Goal: Task Accomplishment & Management: Use online tool/utility

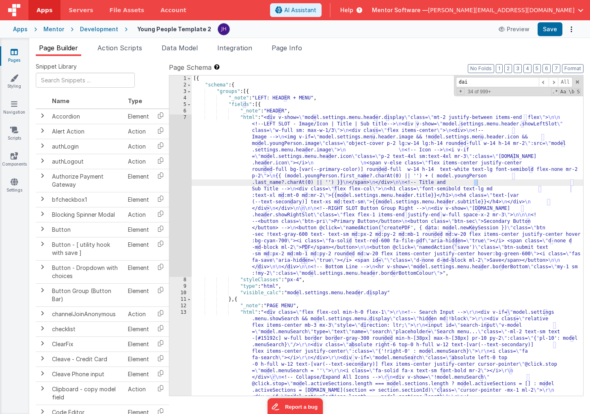
scroll to position [754, 0]
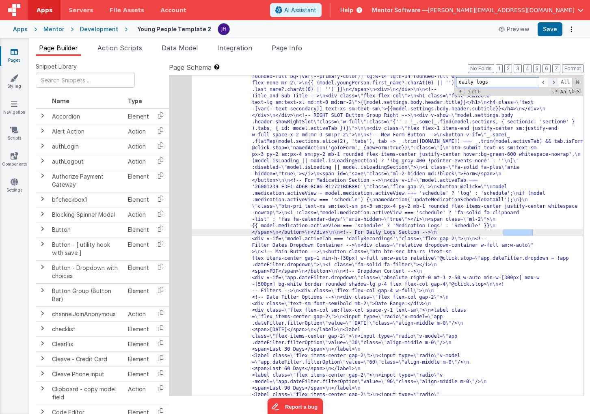
click at [553, 82] on span at bounding box center [553, 82] width 10 height 10
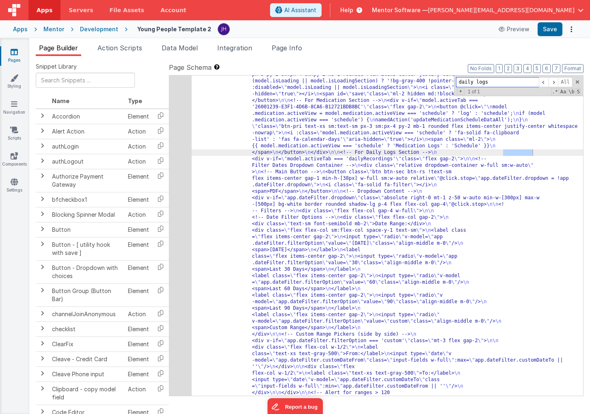
scroll to position [805, 0]
click at [476, 83] on input "daily logs" at bounding box center [497, 82] width 83 height 10
click at [476, 82] on input "dailylogs" at bounding box center [497, 82] width 83 height 10
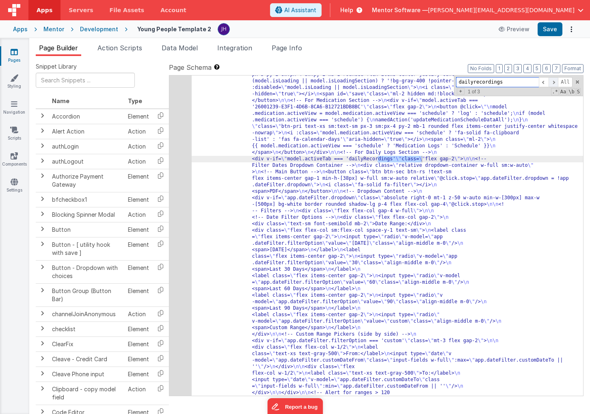
type input "dailyrecordings"
click at [554, 82] on span at bounding box center [553, 82] width 10 height 10
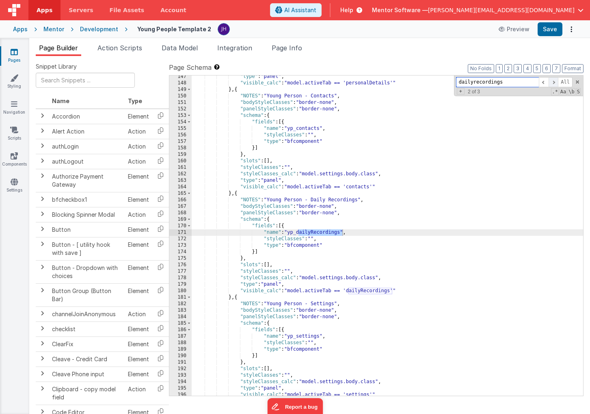
scroll to position [1996, 0]
click at [547, 71] on button "6" at bounding box center [546, 68] width 8 height 9
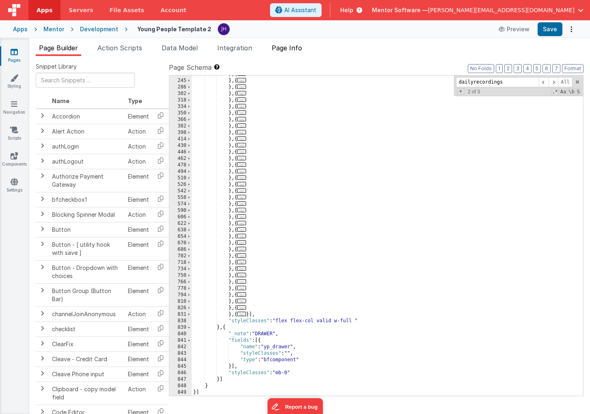
click at [292, 50] on span "Page Info" at bounding box center [287, 48] width 30 height 8
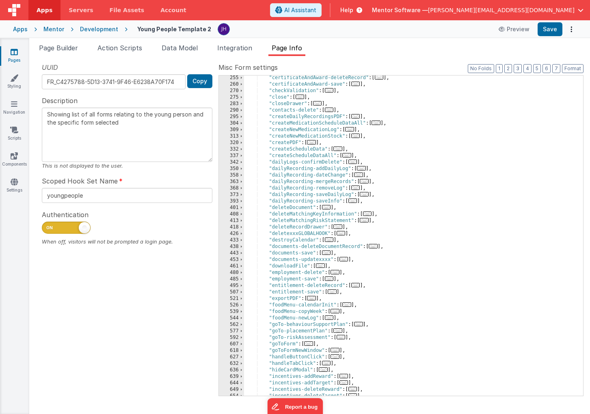
scroll to position [207, 0]
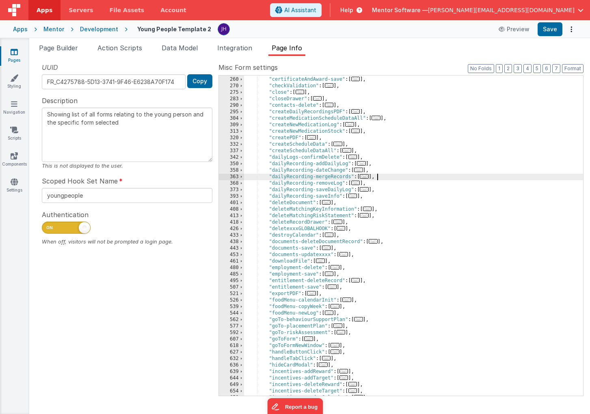
click at [382, 178] on div ""certificateAndAward-deleteRecord" : [ ... ] , "certificateAndAward-save" : [ .…" at bounding box center [413, 236] width 339 height 333
drag, startPoint x: 384, startPoint y: 177, endPoint x: 270, endPoint y: 177, distance: 113.2
click at [270, 177] on div ""certificateAndAward-deleteRecord" : [ ... ] , "certificateAndAward-save" : [ .…" at bounding box center [413, 236] width 339 height 333
click at [406, 174] on div ""certificateAndAward-deleteRecord" : [ ... ] , "certificateAndAward-save" : [ .…" at bounding box center [413, 236] width 339 height 333
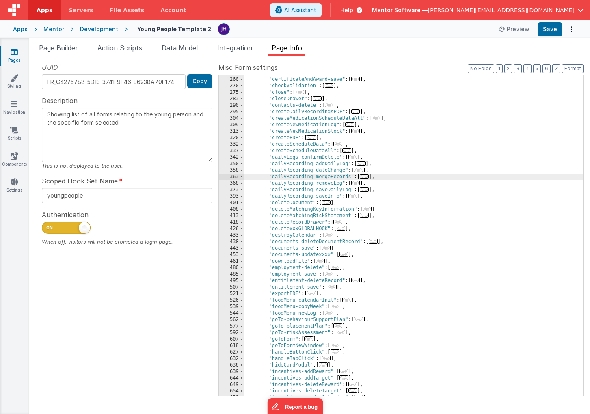
click at [367, 177] on span "..." at bounding box center [364, 176] width 9 height 4
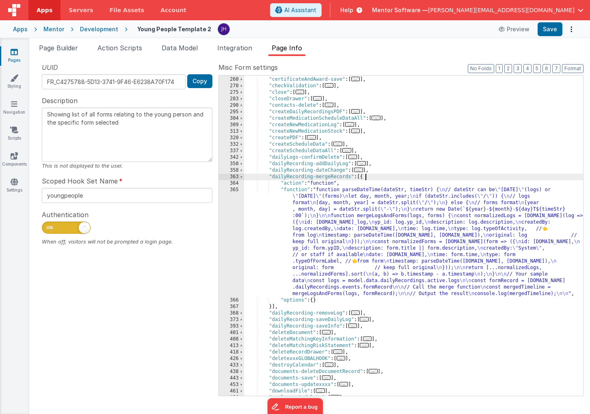
click at [394, 175] on div ""certificateAndAward-deleteRecord" : [ ... ] , "certificateAndAward-save" : [ .…" at bounding box center [413, 236] width 339 height 333
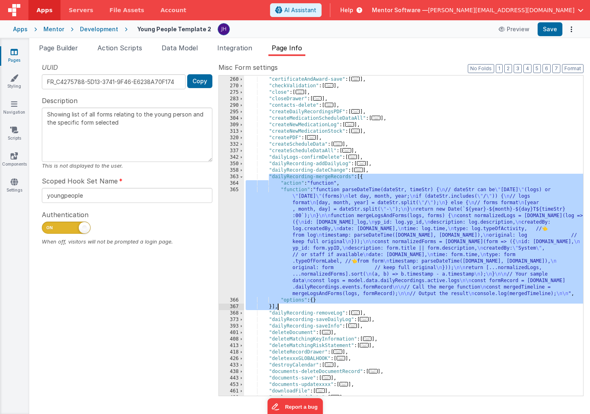
drag, startPoint x: 268, startPoint y: 175, endPoint x: 289, endPoint y: 306, distance: 132.0
click at [289, 306] on div ""certificateAndAward-deleteRecord" : [ ... ] , "certificateAndAward-save" : [ .…" at bounding box center [413, 236] width 339 height 333
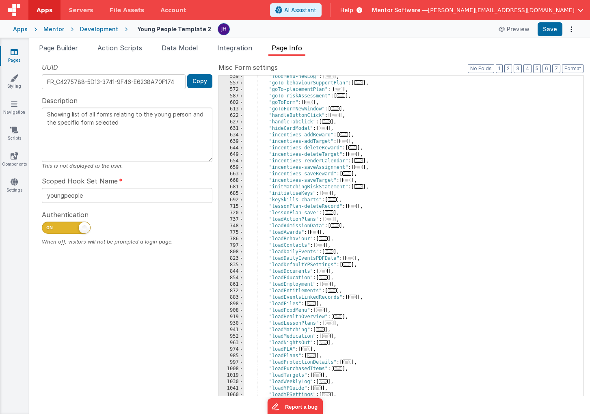
scroll to position [440, 0]
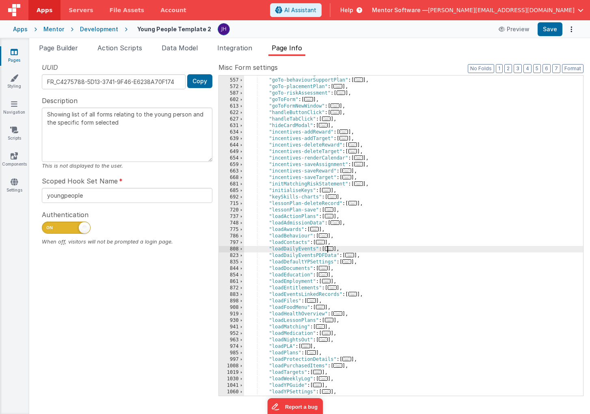
click at [332, 250] on span "..." at bounding box center [329, 248] width 9 height 4
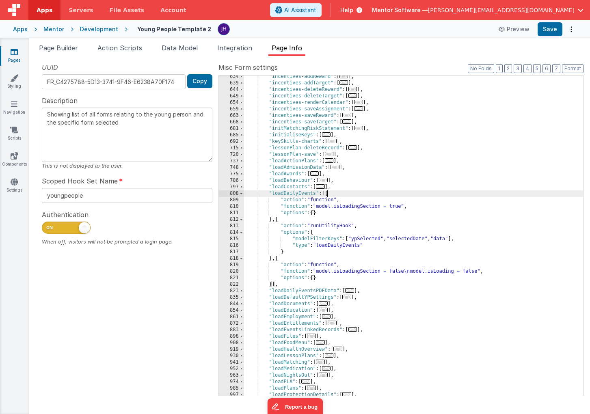
scroll to position [497, 0]
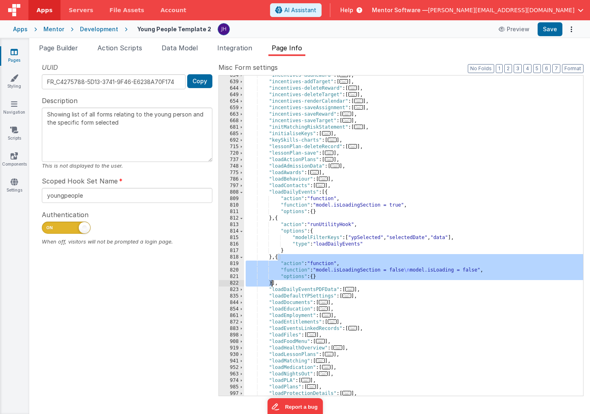
drag, startPoint x: 277, startPoint y: 258, endPoint x: 272, endPoint y: 280, distance: 23.2
click at [272, 280] on div ""incentives-addReward" : [ ... ] , "incentives-addTarget" : [ ... ] , "incentiv…" at bounding box center [413, 238] width 339 height 333
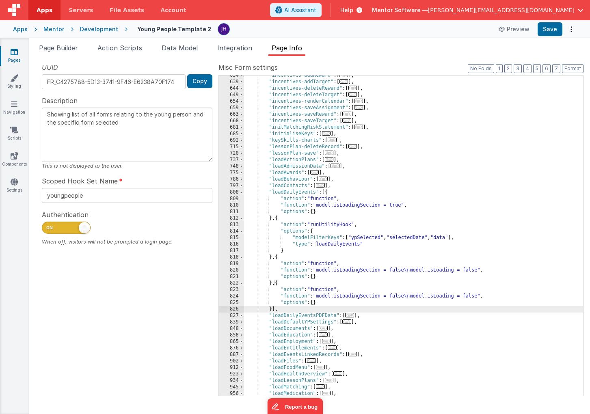
click at [284, 297] on div ""incentives-addReward" : [ ... ] , "incentives-addTarget" : [ ... ] , "incentiv…" at bounding box center [413, 238] width 339 height 333
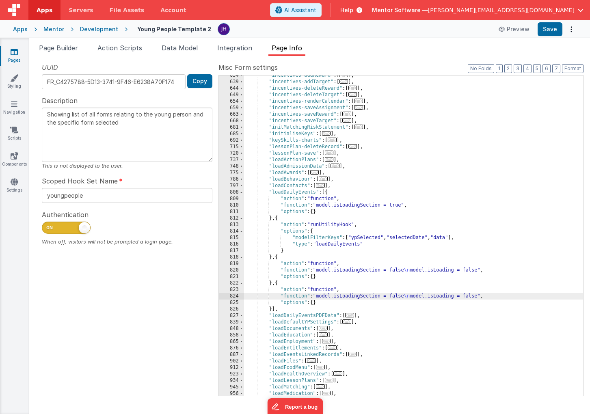
click at [239, 297] on div "824" at bounding box center [231, 296] width 25 height 6
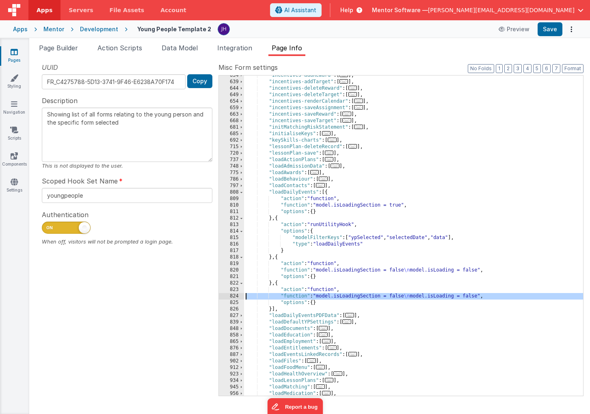
click at [236, 297] on div "824" at bounding box center [231, 296] width 25 height 6
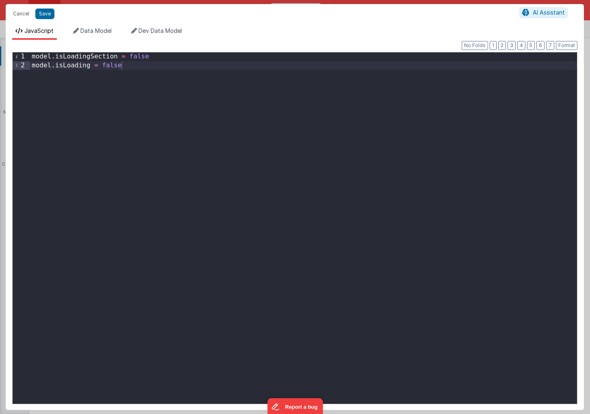
click at [206, 235] on div "model . isLoadingSection = false model . isLoading = false" at bounding box center [303, 236] width 547 height 369
click at [109, 84] on div at bounding box center [303, 236] width 547 height 369
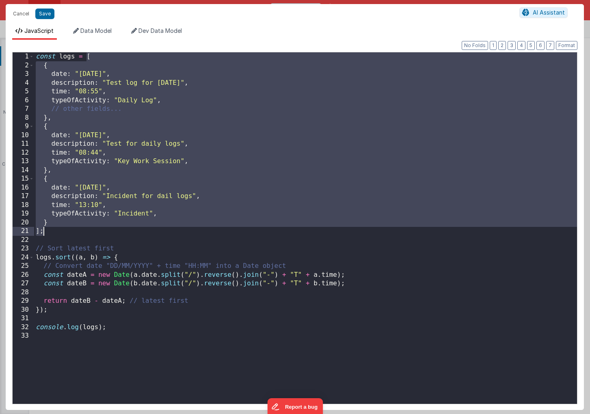
drag, startPoint x: 86, startPoint y: 55, endPoint x: 62, endPoint y: 230, distance: 176.6
click at [62, 231] on div "const logs = [ { date : "01/10/2025" , description : "Test log for today" , tim…" at bounding box center [305, 236] width 543 height 369
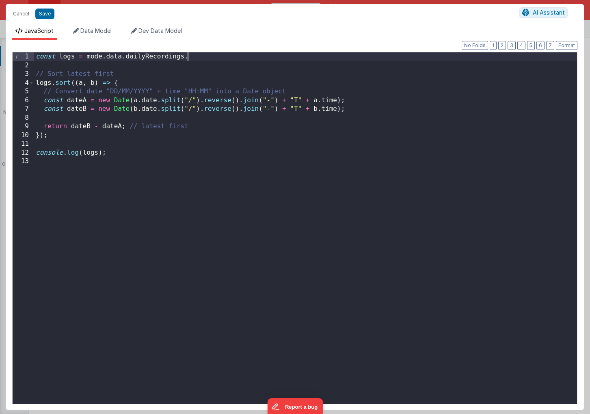
paste textarea
click at [123, 154] on div "const logs = mode . data . dailyRecordings . active . logs // Sort latest first…" at bounding box center [305, 236] width 543 height 369
drag, startPoint x: 234, startPoint y: 58, endPoint x: 88, endPoint y: 56, distance: 145.7
click at [87, 56] on div "const logs = mode . data . dailyRecordings . active . logs // Sort latest first…" at bounding box center [305, 236] width 543 height 369
click at [70, 169] on div "const logs = mode . data . dailyRecordings . active . logs // Sort latest first…" at bounding box center [305, 236] width 543 height 369
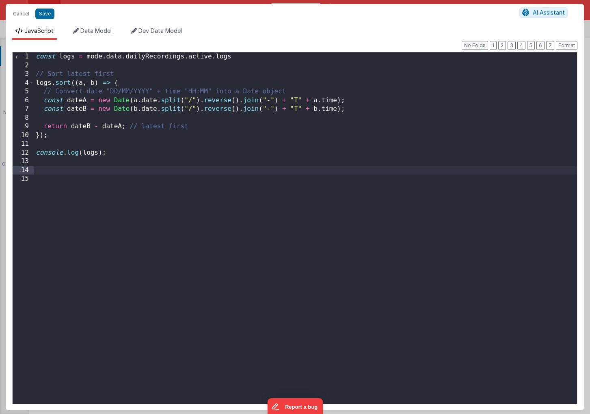
paste textarea
click at [45, 14] on button "Save" at bounding box center [44, 14] width 19 height 11
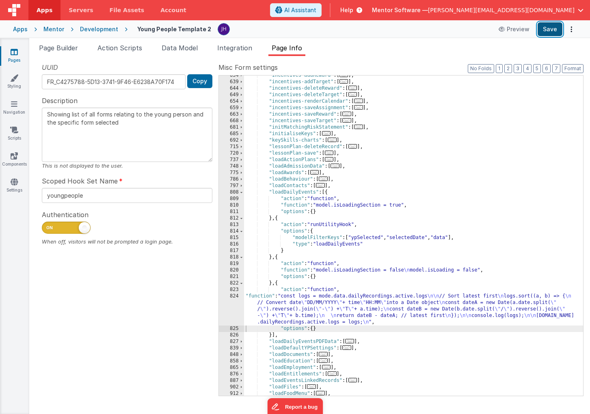
click at [551, 29] on button "Save" at bounding box center [549, 29] width 25 height 14
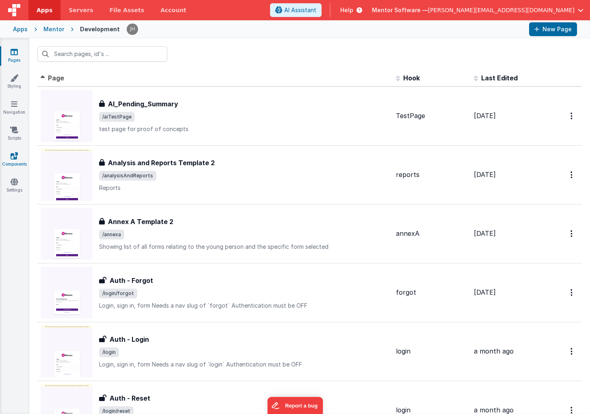
click at [11, 161] on link "Components" at bounding box center [14, 160] width 29 height 16
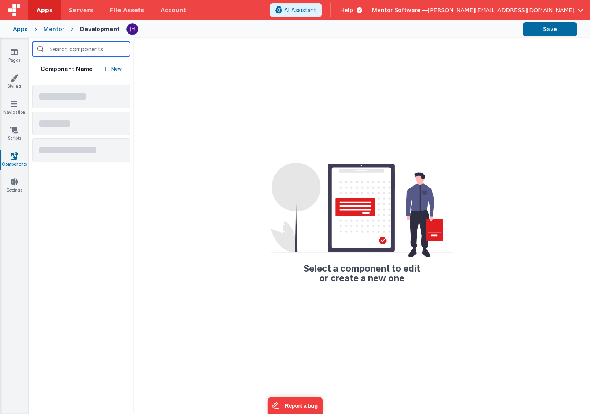
click at [78, 51] on input "text" at bounding box center [80, 48] width 97 height 15
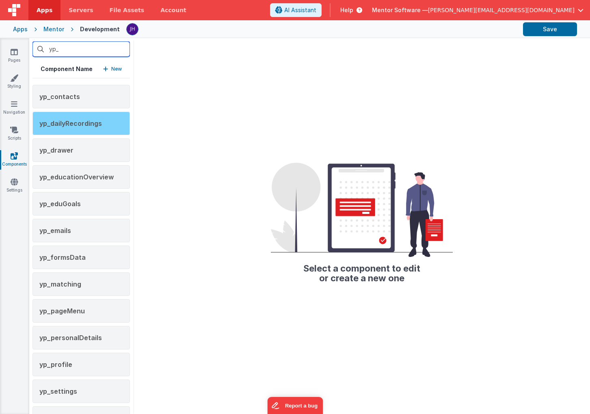
type input "yp_"
click at [77, 127] on span "yp_dailyRecordings" at bounding box center [70, 123] width 62 height 8
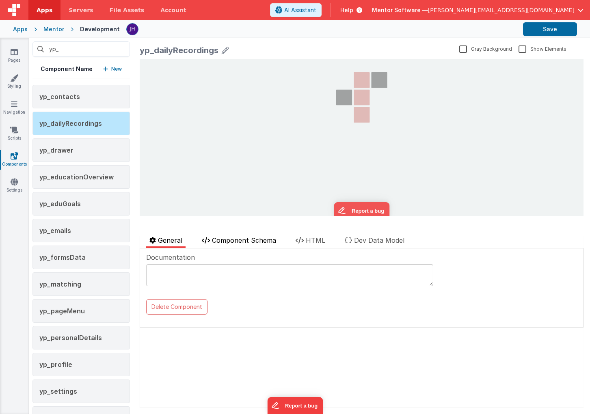
click at [251, 243] on span "Component Schema" at bounding box center [244, 240] width 64 height 8
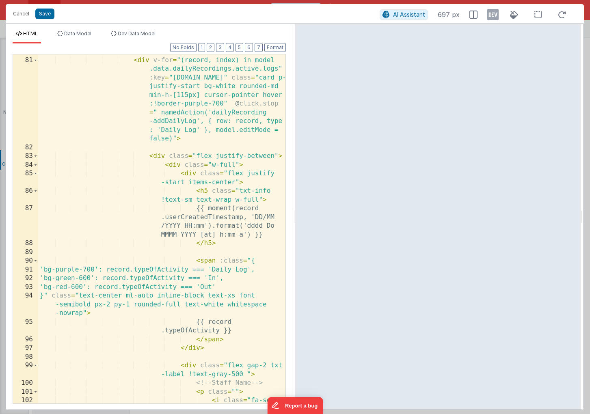
scroll to position [1185, 0]
click at [200, 217] on div "< div v-else class = "grid gap-2" > < div v-for = "(record, index) in model .da…" at bounding box center [161, 239] width 247 height 384
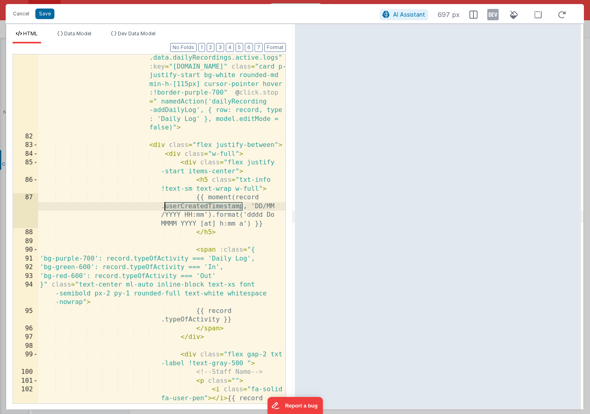
scroll to position [1205, 0]
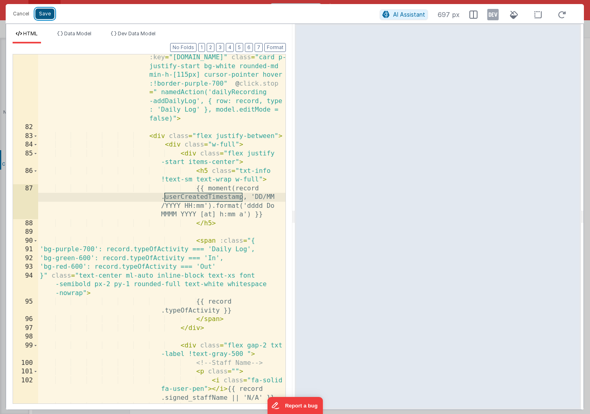
click at [42, 11] on button "Save" at bounding box center [44, 14] width 19 height 11
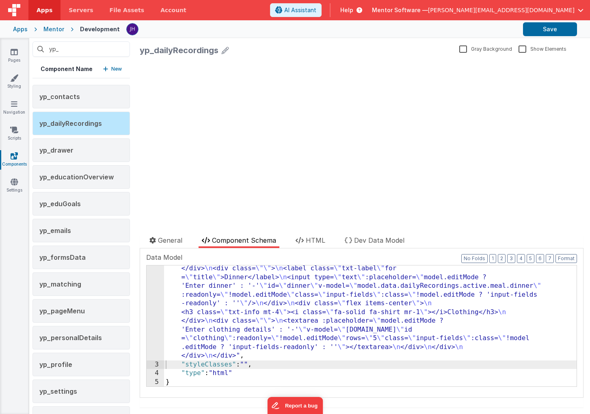
scroll to position [1144, 0]
click at [14, 52] on icon at bounding box center [14, 52] width 7 height 8
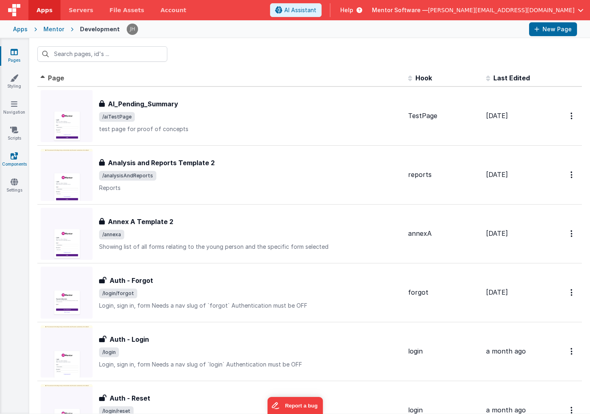
click at [15, 157] on icon at bounding box center [14, 156] width 7 height 8
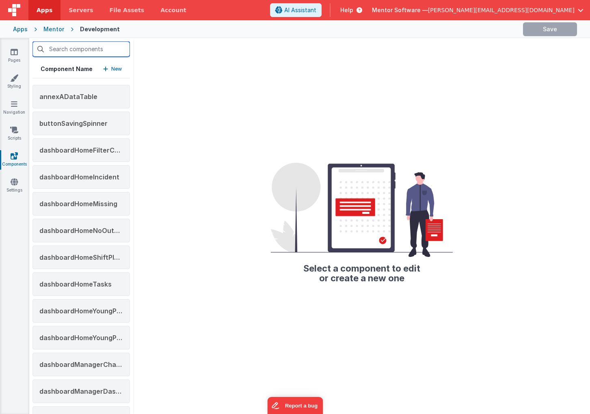
click at [78, 50] on input "text" at bounding box center [80, 48] width 97 height 15
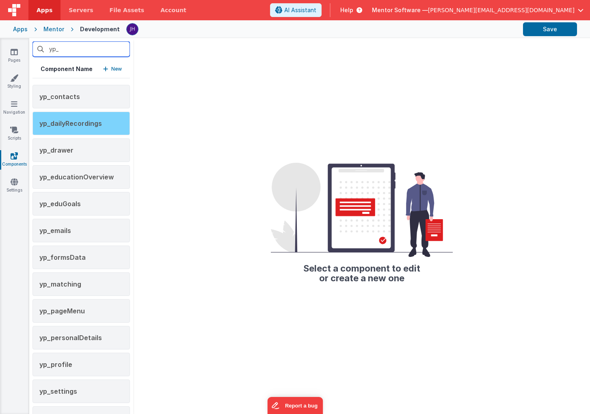
type input "yp_"
click at [68, 121] on span "yp_dailyRecordings" at bounding box center [70, 123] width 62 height 8
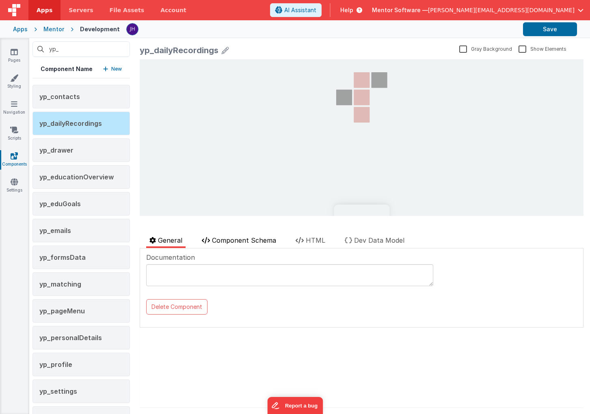
click at [237, 243] on span "Component Schema" at bounding box center [244, 240] width 64 height 8
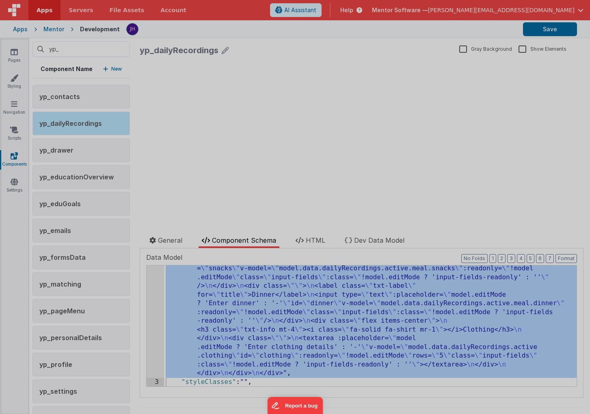
scroll to position [1179, 0]
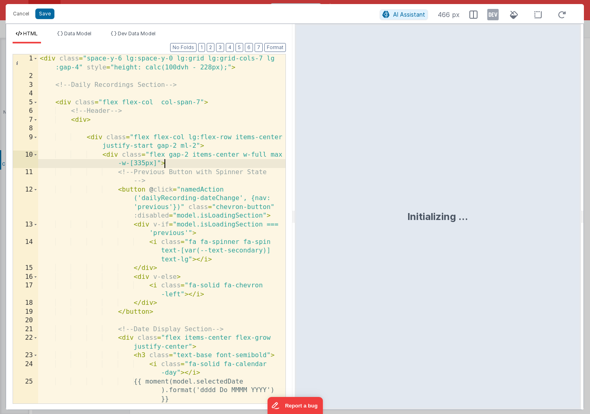
click at [219, 159] on div "< div class = "space-y-6 lg:space-y-0 lg:grid lg:grid-cols-7 lg :gap-4" style =…" at bounding box center [161, 241] width 247 height 375
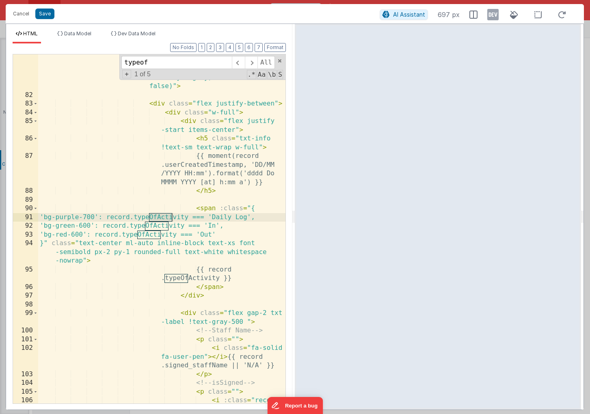
scroll to position [1237, 0]
type input "typeof"
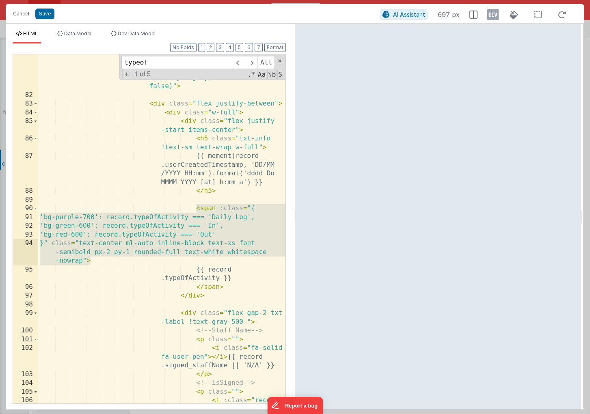
drag, startPoint x: 196, startPoint y: 209, endPoint x: 117, endPoint y: 263, distance: 95.7
click at [117, 263] on div "< div v-for = "(record, index) in model .data.dailyRecordings.active.logs" :key…" at bounding box center [161, 253] width 247 height 498
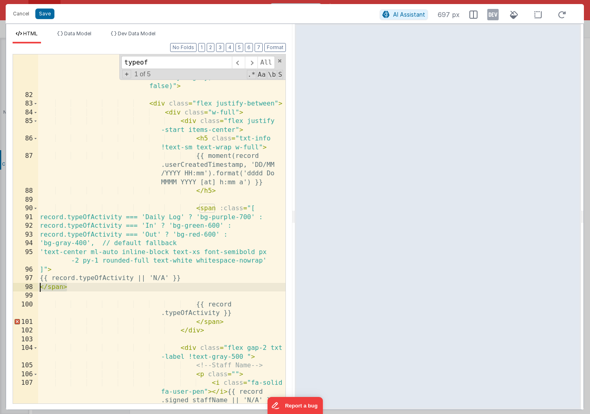
drag, startPoint x: 68, startPoint y: 287, endPoint x: 34, endPoint y: 288, distance: 34.5
click at [34, 288] on div "81 82 83 84 85 86 87 88 89 90 91 92 93 94 95 96 97 98 99 100 101 102 103 104 10…" at bounding box center [149, 229] width 273 height 350
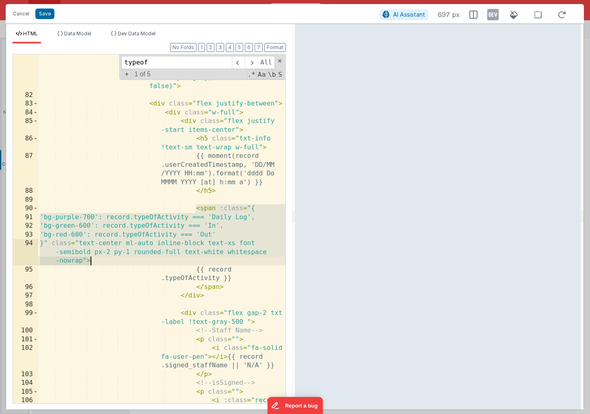
click at [79, 290] on div "< div v-for = "(record, index) in model .data.dailyRecordings.active.logs" :key…" at bounding box center [161, 253] width 247 height 498
drag, startPoint x: 196, startPoint y: 210, endPoint x: 91, endPoint y: 262, distance: 117.8
click at [91, 262] on div "< div v-for = "(record, index) in model .data.dailyRecordings.active.logs" :key…" at bounding box center [161, 253] width 247 height 498
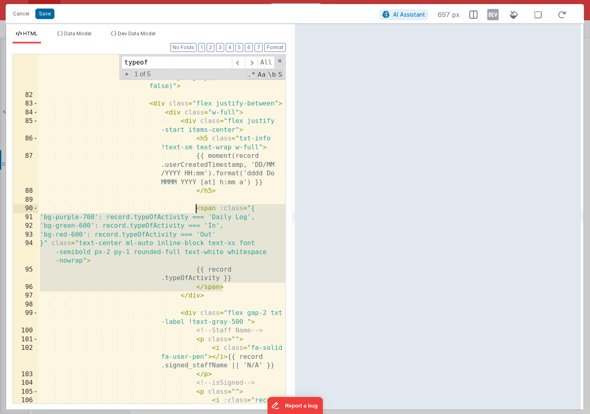
drag, startPoint x: 224, startPoint y: 287, endPoint x: 196, endPoint y: 210, distance: 81.8
click at [196, 210] on div "< div v-for = "(record, index) in model .data.dailyRecordings.active.logs" :key…" at bounding box center [161, 253] width 247 height 498
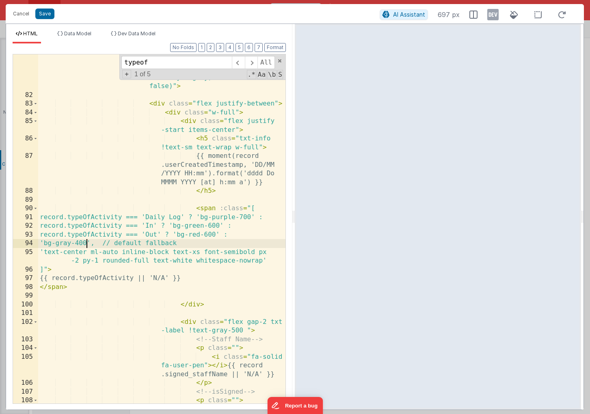
click at [86, 243] on div "< div v-for = "(record, index) in model .data.dailyRecordings.active.logs" :key…" at bounding box center [161, 226] width 247 height 445
click at [45, 16] on button "Save" at bounding box center [44, 14] width 19 height 11
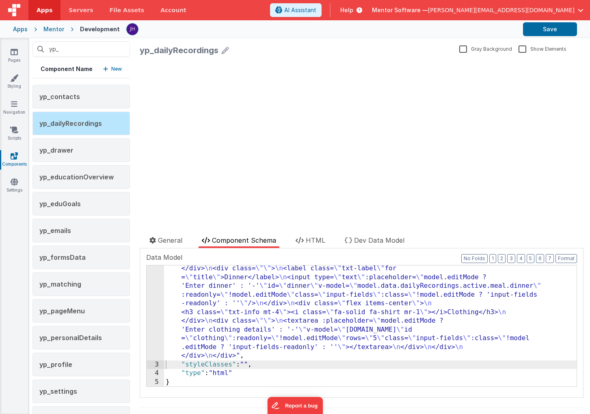
scroll to position [1144, 0]
click at [547, 31] on button "Save" at bounding box center [550, 29] width 54 height 14
click at [11, 54] on icon at bounding box center [14, 52] width 7 height 8
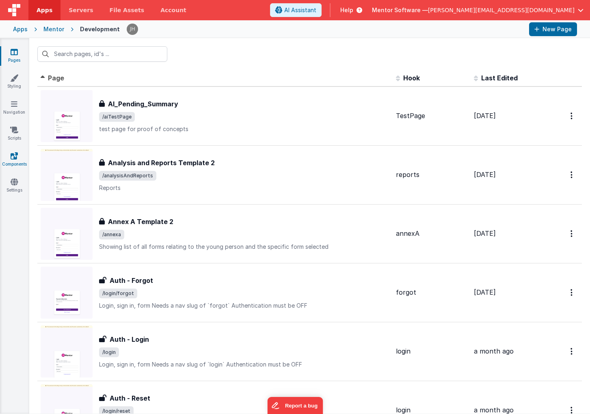
click at [12, 155] on icon at bounding box center [14, 156] width 7 height 8
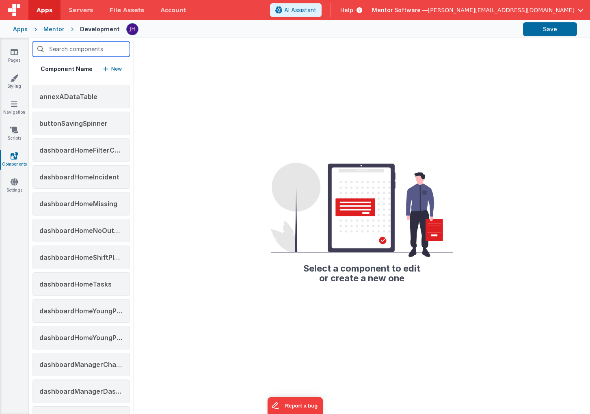
click at [66, 47] on input "text" at bounding box center [80, 48] width 97 height 15
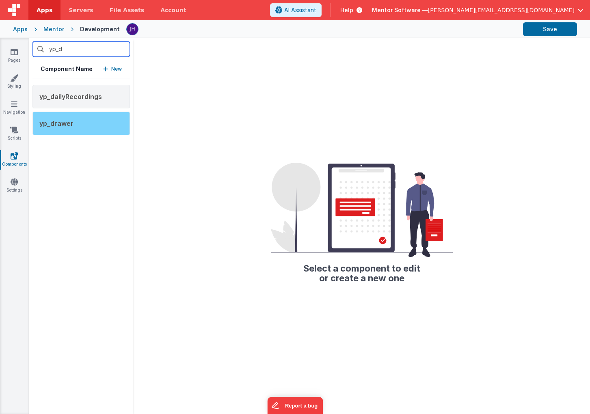
type input "yp_d"
click at [66, 127] on span "yp_drawer" at bounding box center [56, 123] width 34 height 8
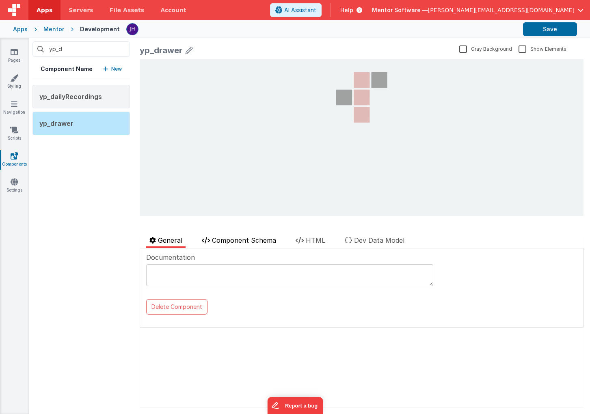
click at [246, 238] on span "Component Schema" at bounding box center [244, 240] width 64 height 8
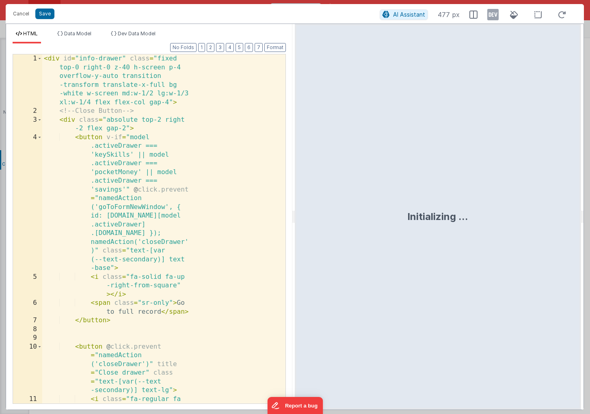
scroll to position [13178, 0]
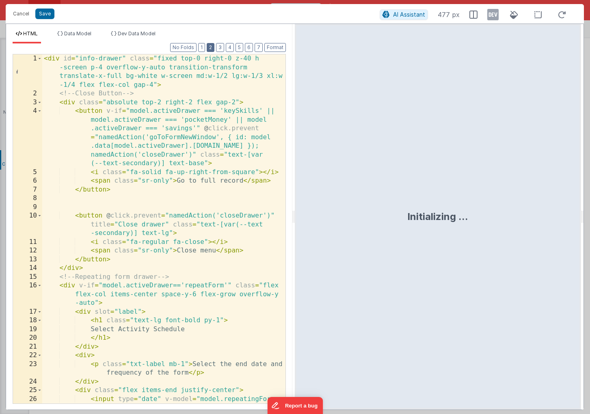
click at [214, 44] on button "2" at bounding box center [211, 47] width 8 height 9
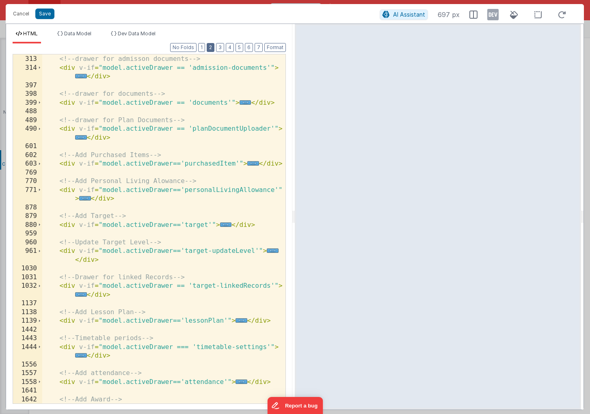
scroll to position [0, 0]
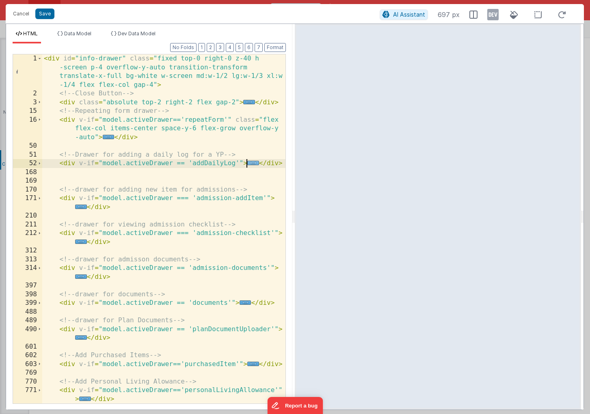
click at [250, 163] on span "..." at bounding box center [253, 163] width 12 height 4
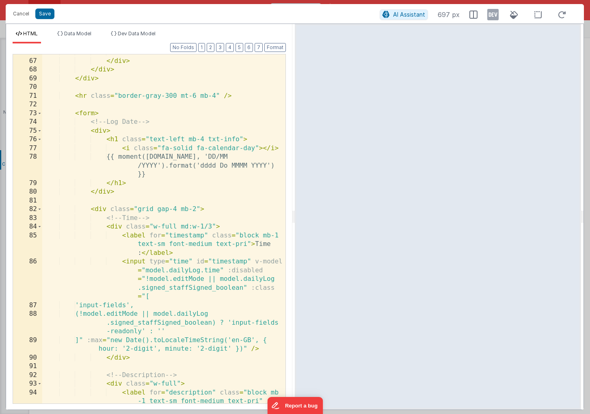
scroll to position [370, 0]
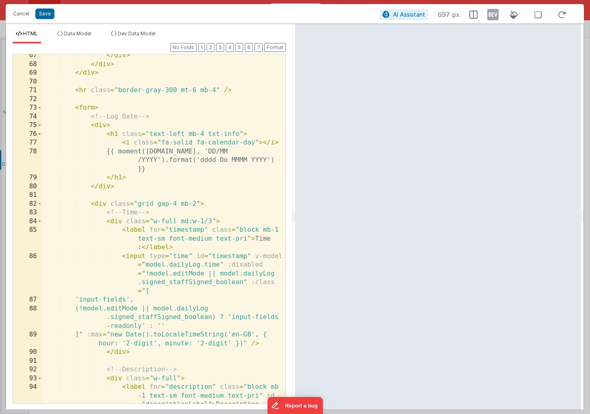
click at [164, 187] on div "</ div > </ div > </ div > < hr class = "border-gray-300 mt-6 mb-4" /> < form >…" at bounding box center [163, 247] width 243 height 393
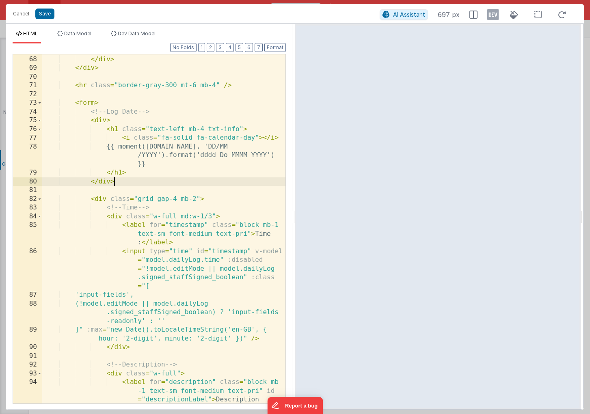
scroll to position [382, 0]
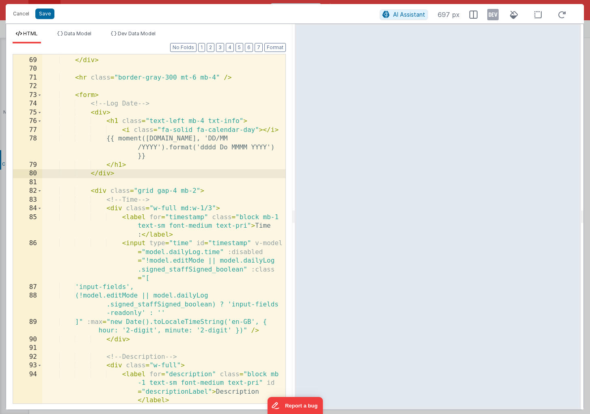
click at [136, 181] on div "</ div > </ div > < hr class = "border-gray-300 mt-6 mb-4" /> < form > <!-- Log…" at bounding box center [163, 243] width 243 height 393
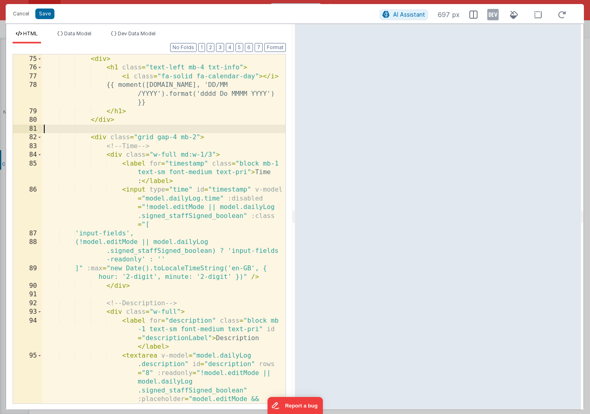
scroll to position [435, 0]
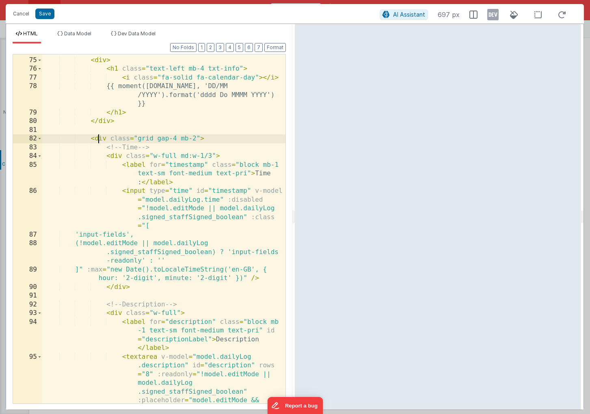
click at [97, 139] on div "<!-- Log Date --> < div > < h1 class = "text-left mb-4 txt-info" > < i class = …" at bounding box center [163, 269] width 243 height 445
click at [115, 156] on div "<!-- Log Date --> < div > < h1 class = "text-left mb-4 txt-info" > < i class = …" at bounding box center [163, 269] width 243 height 445
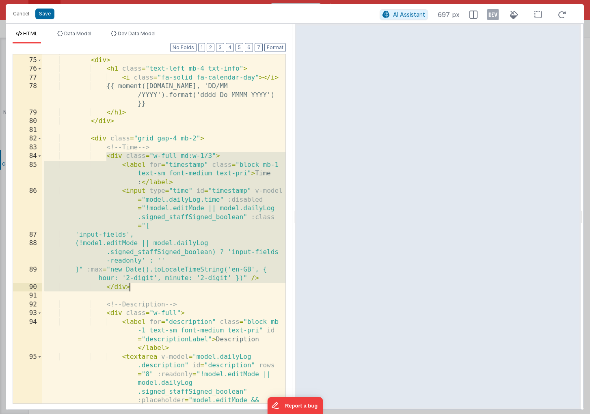
drag, startPoint x: 107, startPoint y: 156, endPoint x: 141, endPoint y: 288, distance: 135.8
click at [141, 288] on div "<!-- Log Date --> < div > < h1 class = "text-left mb-4 txt-info" > < i class = …" at bounding box center [163, 269] width 243 height 445
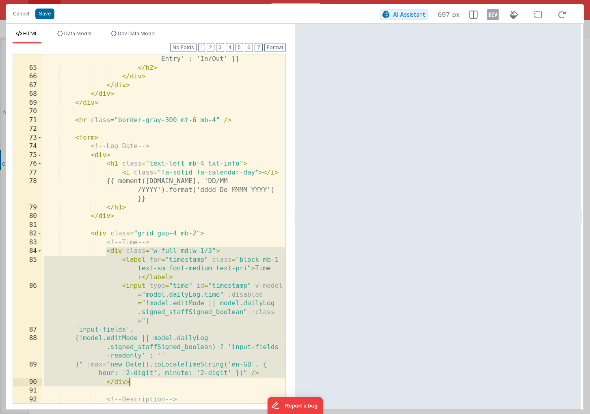
scroll to position [336, 0]
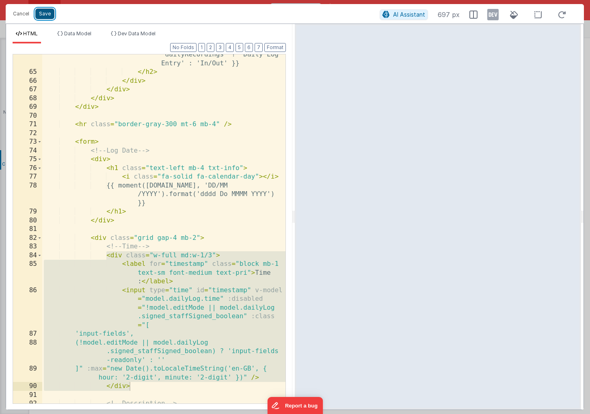
click at [45, 12] on button "Save" at bounding box center [44, 14] width 19 height 11
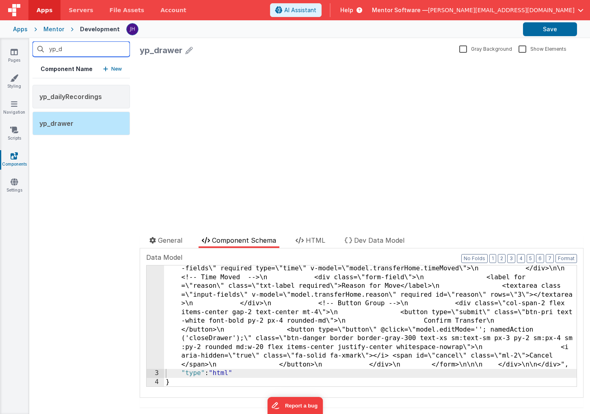
click at [78, 50] on input "yp_d" at bounding box center [80, 48] width 97 height 15
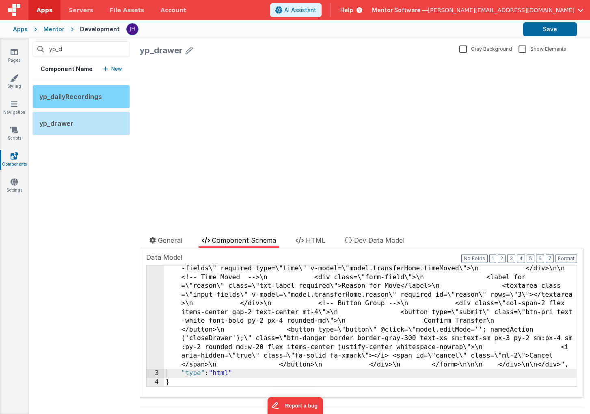
click at [73, 94] on span "yp_dailyRecordings" at bounding box center [70, 97] width 62 height 8
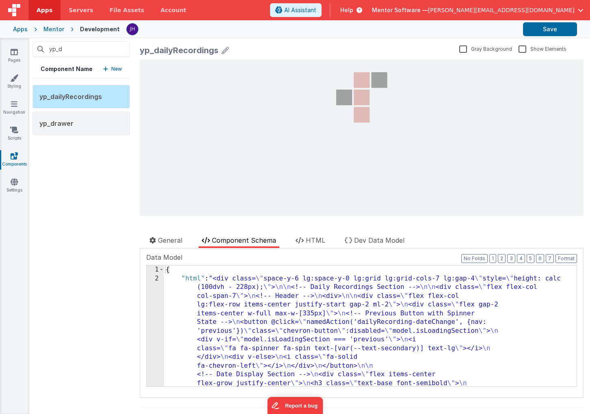
scroll to position [0, 0]
click at [254, 240] on span "Component Schema" at bounding box center [244, 240] width 64 height 8
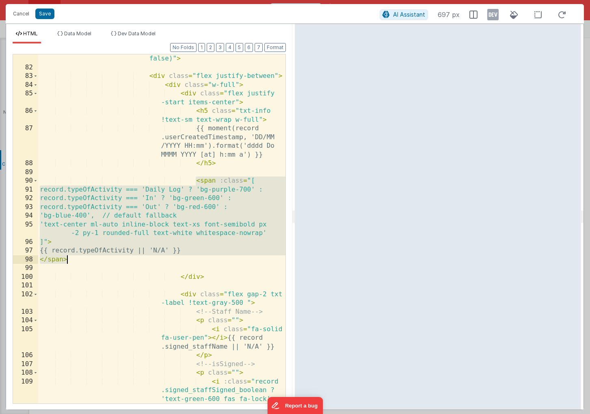
drag, startPoint x: 196, startPoint y: 181, endPoint x: 116, endPoint y: 259, distance: 111.1
click at [116, 259] on div "< div v-for = "(record, index) in model .data.dailyRecordings.active.logs" :key…" at bounding box center [161, 225] width 247 height 498
click at [24, 15] on button "Cancel" at bounding box center [21, 13] width 24 height 11
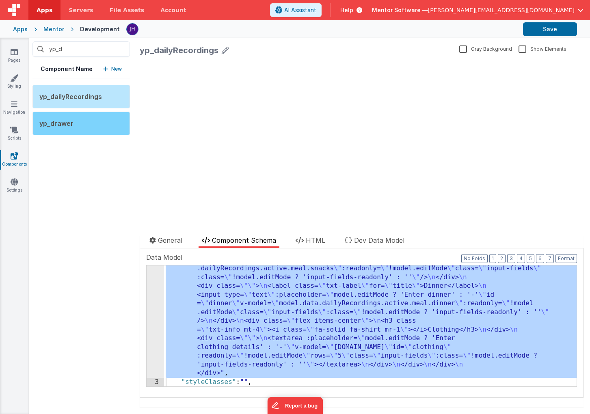
drag, startPoint x: 87, startPoint y: 123, endPoint x: 123, endPoint y: 123, distance: 36.5
click at [86, 123] on div "yp_drawer" at bounding box center [80, 124] width 97 height 24
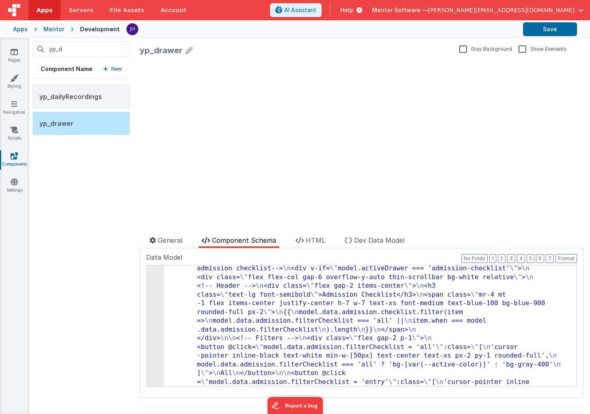
scroll to position [530, 0]
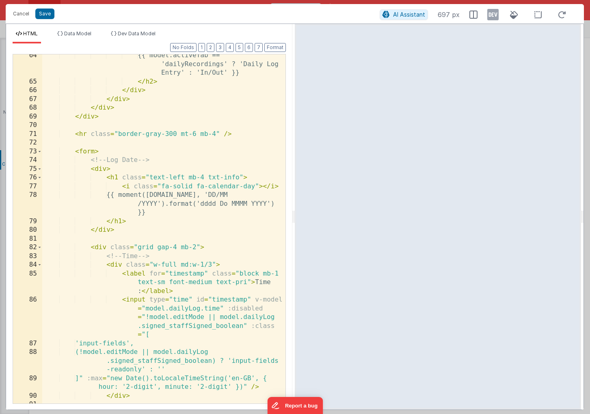
scroll to position [157, 0]
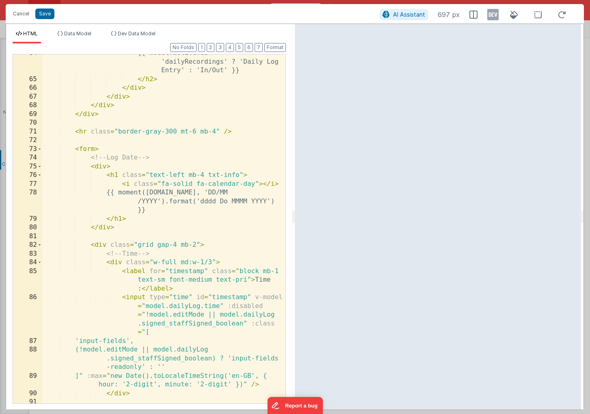
click at [131, 234] on div "{{ model.activeTab == 'dailyRecordings' ? 'Daily Log Entry' : 'In/Out' }} </ h2…" at bounding box center [163, 241] width 243 height 384
click at [129, 227] on div "{{ model.activeTab == 'dailyRecordings' ? 'Daily Log Entry' : 'In/Out' }} </ h2…" at bounding box center [163, 241] width 243 height 384
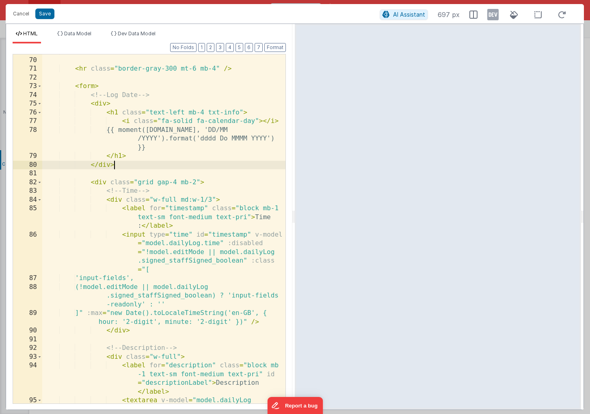
scroll to position [167, 0]
click at [142, 165] on div "</ div > < hr class = "border-gray-300 mt-6 mb-4" /> < form > <!-- Log Date -->…" at bounding box center [163, 269] width 243 height 445
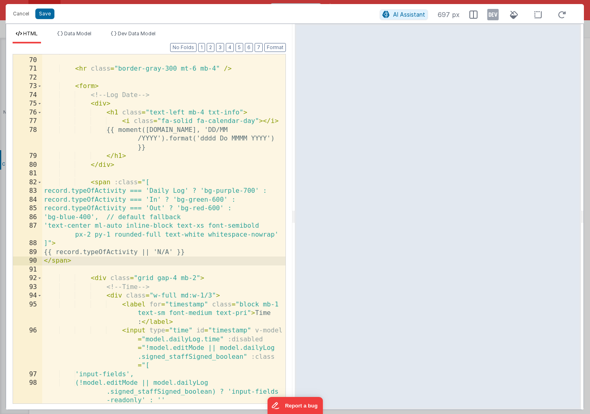
scroll to position [166, 0]
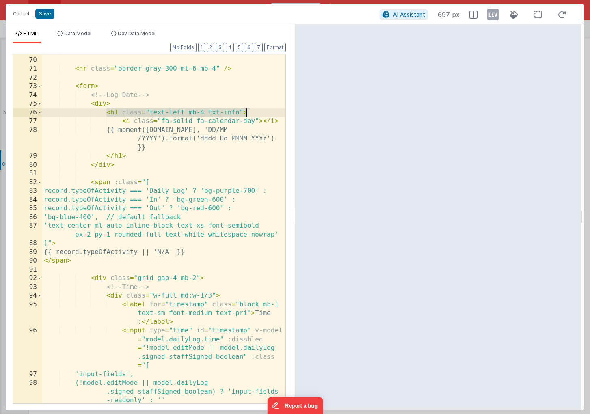
drag, startPoint x: 106, startPoint y: 113, endPoint x: 248, endPoint y: 113, distance: 142.0
click at [248, 113] on div "</ div > < hr class = "border-gray-300 mt-6 mb-4" /> < form > <!-- Log Date -->…" at bounding box center [163, 239] width 243 height 384
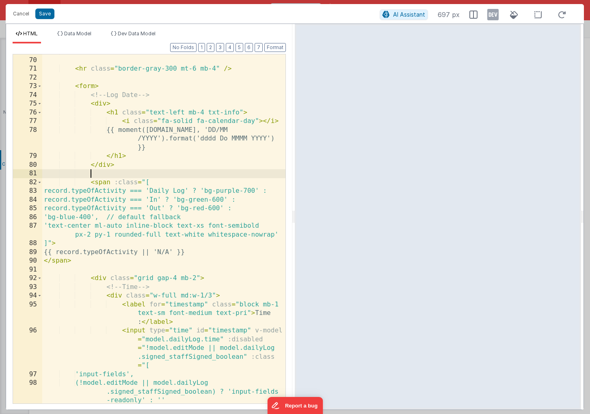
click at [144, 174] on div "</ div > < hr class = "border-gray-300 mt-6 mb-4" /> < form > <!-- Log Date -->…" at bounding box center [163, 239] width 243 height 384
paste textarea
click at [101, 173] on div "</ div > < hr class = "border-gray-300 mt-6 mb-4" /> < form > <!-- Log Date -->…" at bounding box center [163, 239] width 243 height 384
click at [104, 261] on div "</ div > < hr class = "border-gray-300 mt-6 mb-4" /> < form > <!-- Log Date -->…" at bounding box center [163, 239] width 243 height 384
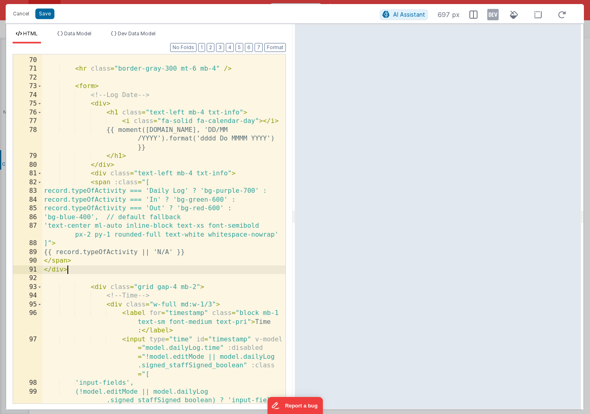
click at [99, 174] on div "</ div > < hr class = "border-gray-300 mt-6 mb-4" /> < form > <!-- Log Date -->…" at bounding box center [163, 239] width 243 height 384
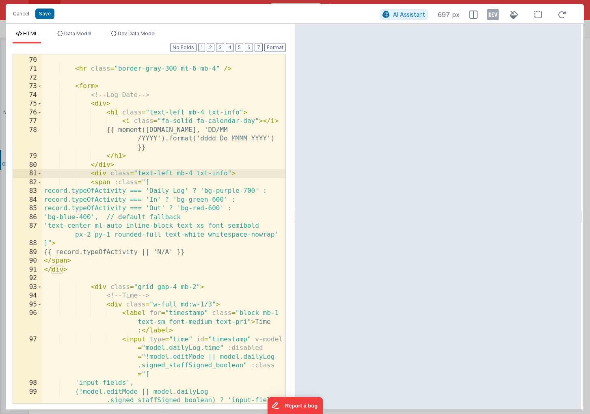
click at [226, 175] on div "</ div > < hr class = "border-gray-300 mt-6 mb-4" /> < form > <!-- Log Date -->…" at bounding box center [163, 239] width 243 height 384
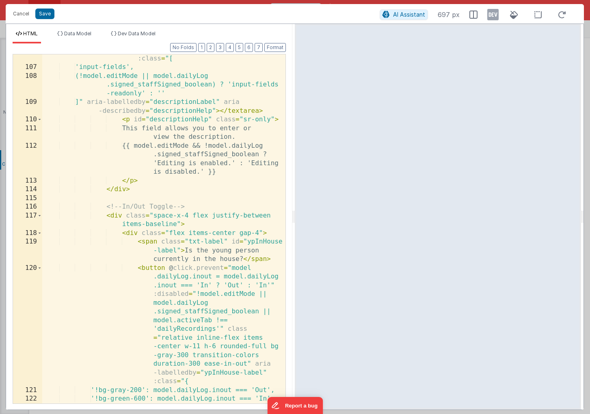
scroll to position [258, 0]
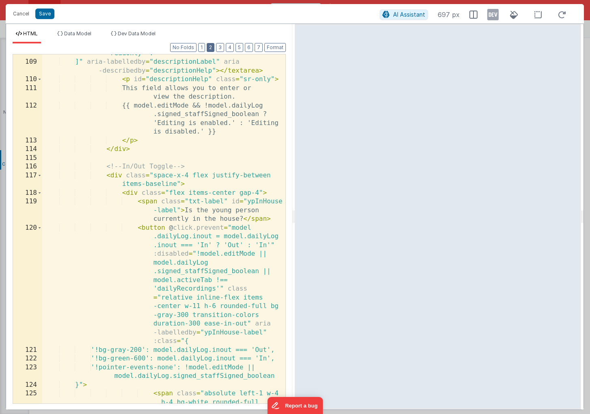
click at [211, 43] on button "2" at bounding box center [211, 47] width 8 height 9
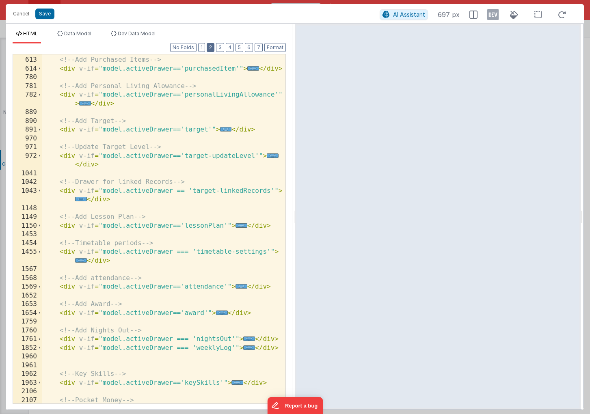
scroll to position [0, 0]
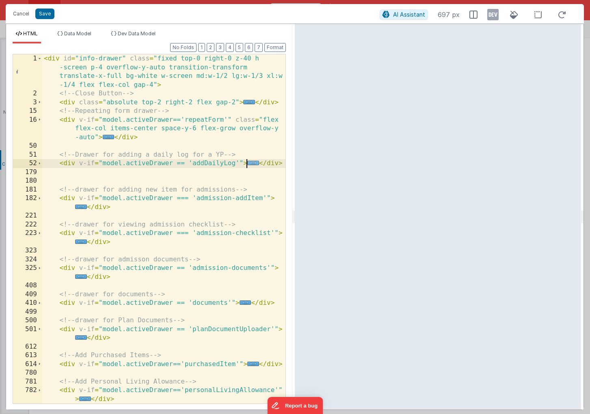
click at [250, 163] on span "..." at bounding box center [253, 163] width 12 height 4
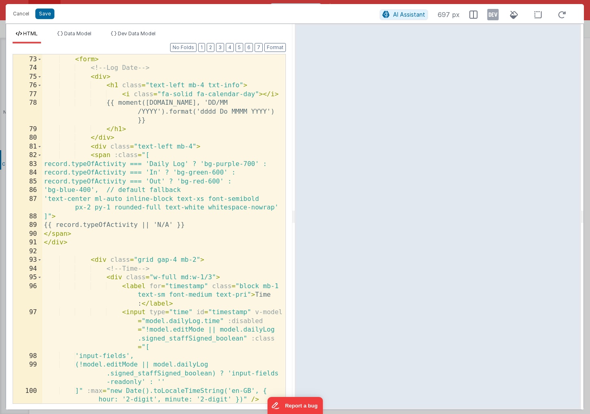
scroll to position [418, 0]
drag, startPoint x: 146, startPoint y: 224, endPoint x: 63, endPoint y: 222, distance: 82.4
click at [63, 222] on div "< form > <!-- Log Date --> < div > < h1 class = "text-left mb-4 txt-info" > < i…" at bounding box center [163, 233] width 243 height 375
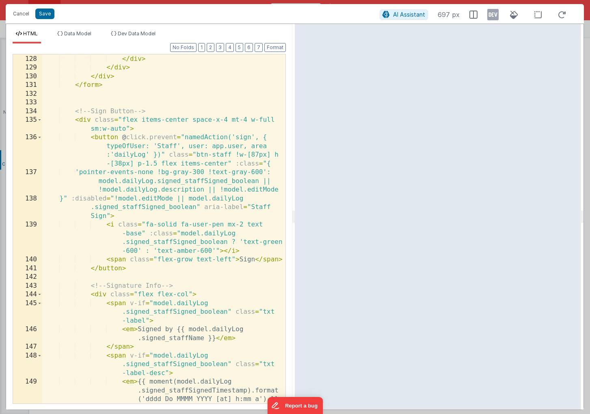
scroll to position [1389, 0]
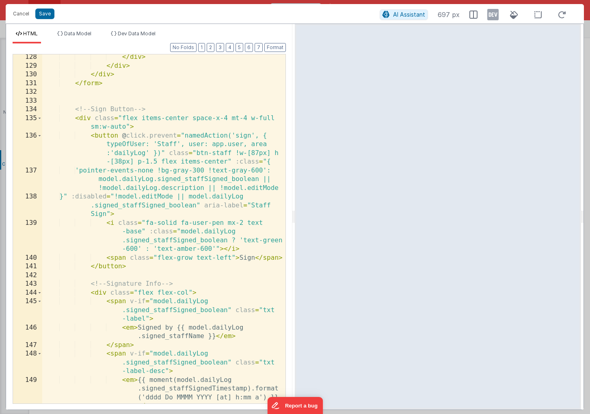
click at [94, 119] on div "</ div > </ div > </ div > </ form > <!-- Sign Button --> < div class = "flex i…" at bounding box center [163, 249] width 243 height 393
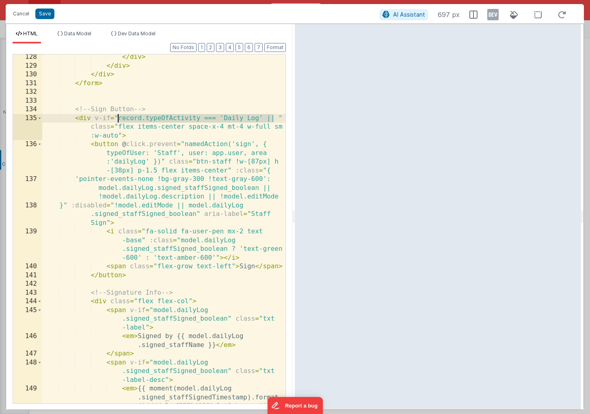
drag, startPoint x: 273, startPoint y: 118, endPoint x: 119, endPoint y: 119, distance: 153.8
click at [119, 119] on div "</ div > </ div > </ div > </ form > <!-- Sign Button --> < div v-if = "record.…" at bounding box center [163, 249] width 243 height 393
click at [274, 119] on div "</ div > </ div > </ div > </ form > <!-- Sign Button --> < div v-if = "record.…" at bounding box center [163, 249] width 243 height 393
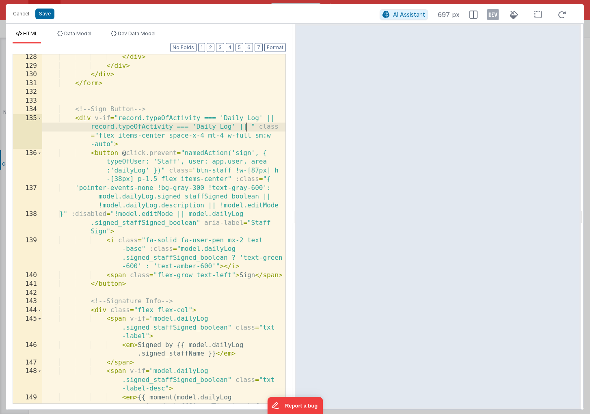
click at [232, 127] on div "</ div > </ div > </ div > </ form > <!-- Sign Button --> < div v-if = "record.…" at bounding box center [163, 249] width 243 height 393
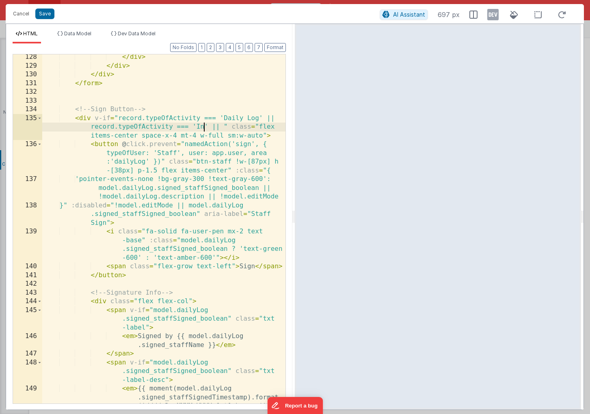
click at [222, 127] on div "</ div > </ div > </ div > </ form > <!-- Sign Button --> < div v-if = "record.…" at bounding box center [163, 249] width 243 height 393
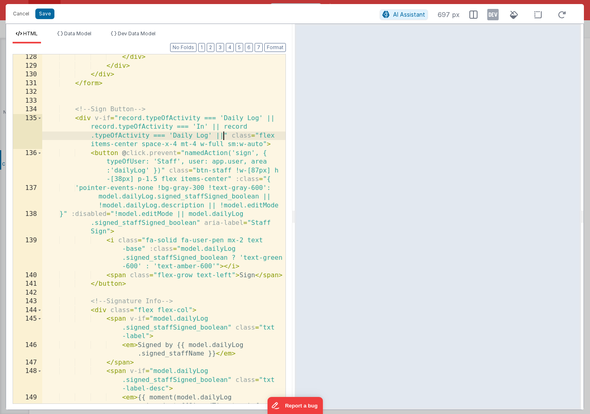
click at [207, 134] on div "</ div > </ div > </ div > </ form > <!-- Sign Button --> < div v-if = "record.…" at bounding box center [163, 249] width 243 height 393
click at [199, 136] on div "</ div > </ div > </ div > </ form > <!-- Sign Button --> < div v-if = "record.…" at bounding box center [163, 249] width 243 height 393
click at [79, 122] on div "</ div > </ div > </ div > </ form > <!-- Sign Button --> < div v-if = "record.…" at bounding box center [163, 249] width 243 height 393
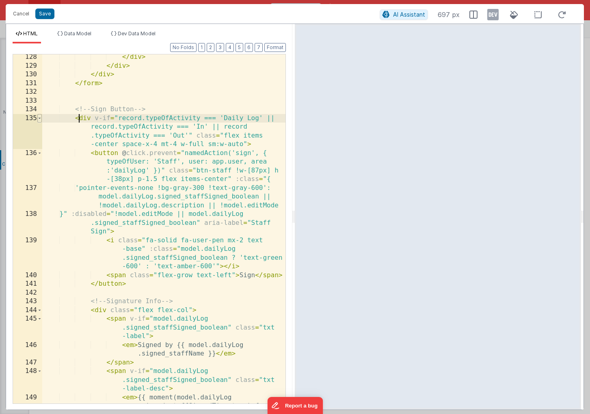
click at [40, 121] on span at bounding box center [39, 118] width 4 height 9
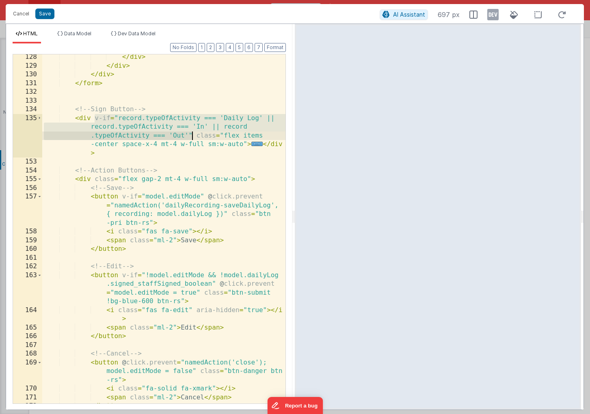
drag, startPoint x: 94, startPoint y: 119, endPoint x: 192, endPoint y: 135, distance: 99.5
click at [192, 135] on div "</ div > </ div > </ div > </ form > <!-- Sign Button --> < div v-if = "record.…" at bounding box center [163, 236] width 243 height 366
click at [109, 119] on div "</ div > </ div > </ div > </ form > <!-- Sign Button --> < div v-if = "record.…" at bounding box center [163, 236] width 243 height 366
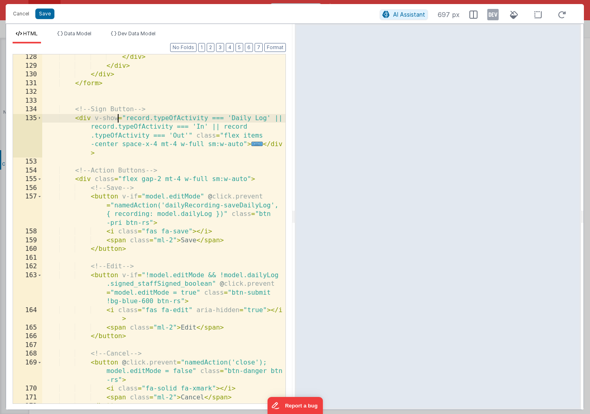
click at [95, 119] on div "</ div > </ div > </ div > </ form > <!-- Sign Button --> < div v-show = "recor…" at bounding box center [163, 236] width 243 height 366
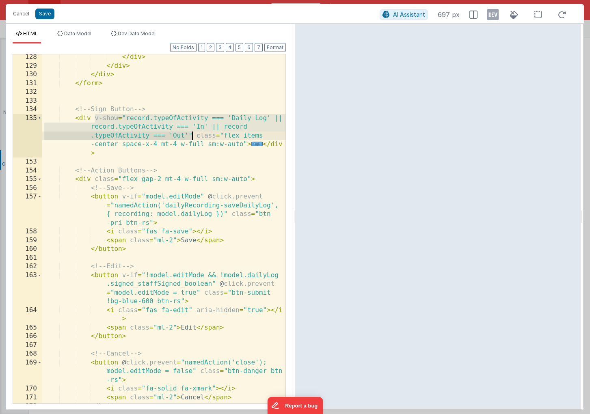
drag, startPoint x: 94, startPoint y: 120, endPoint x: 192, endPoint y: 134, distance: 98.9
click at [192, 134] on div "</ div > </ div > </ div > </ form > <!-- Sign Button --> < div v-show = "recor…" at bounding box center [163, 236] width 243 height 366
click at [95, 181] on div "</ div > </ div > </ div > </ form > <!-- Sign Button --> < div v-show = "recor…" at bounding box center [163, 236] width 243 height 366
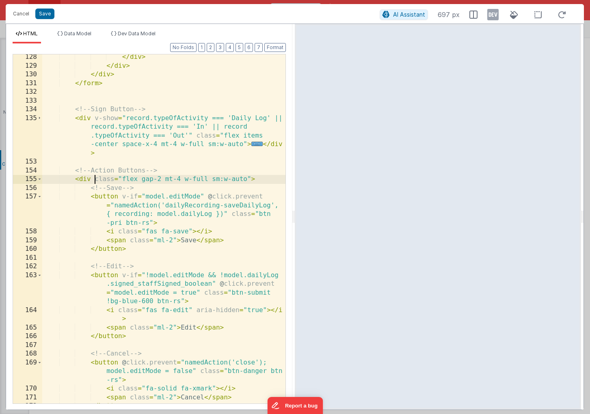
paste textarea
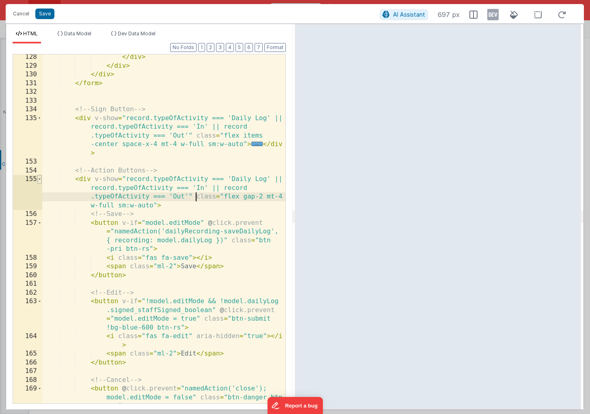
click at [41, 180] on span at bounding box center [39, 179] width 4 height 9
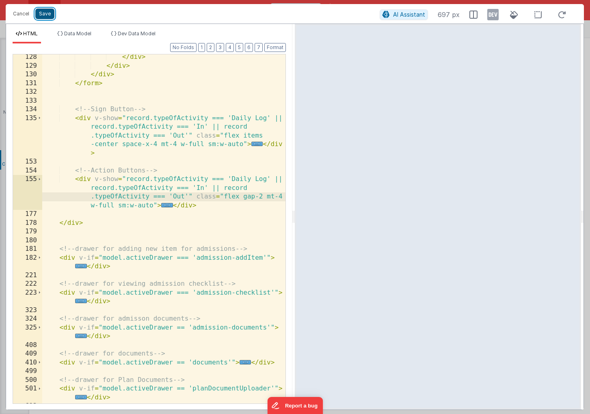
click at [43, 15] on button "Save" at bounding box center [44, 14] width 19 height 11
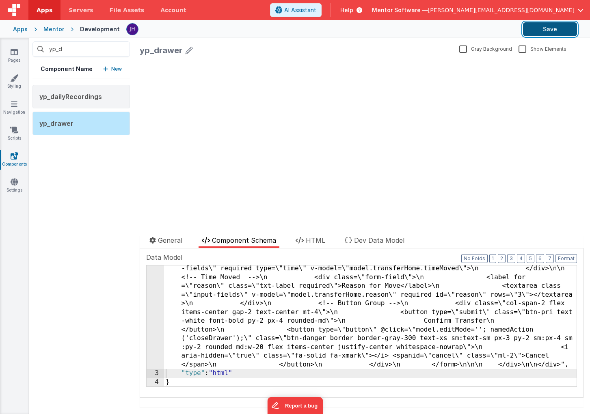
click at [538, 29] on button "Save" at bounding box center [550, 29] width 54 height 14
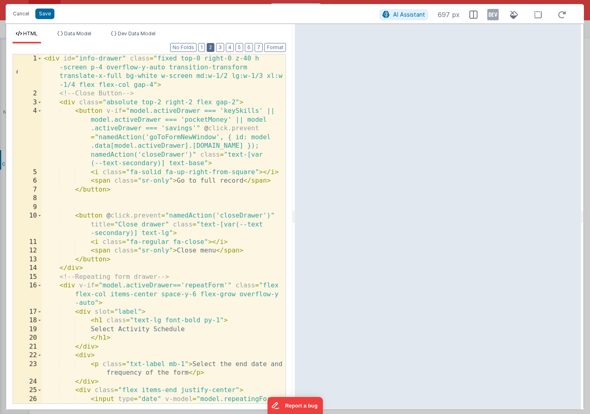
click at [210, 48] on button "2" at bounding box center [211, 47] width 8 height 9
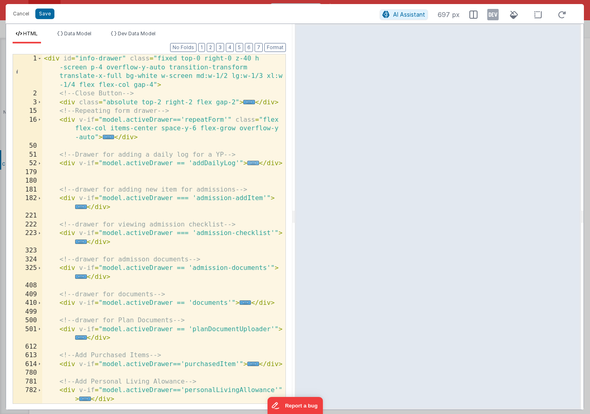
click at [250, 162] on span "..." at bounding box center [253, 163] width 12 height 4
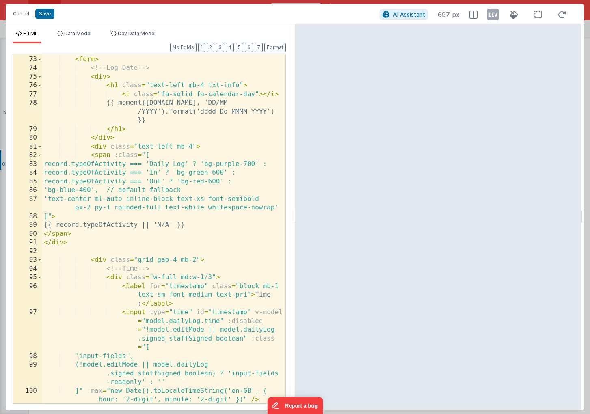
scroll to position [420, 0]
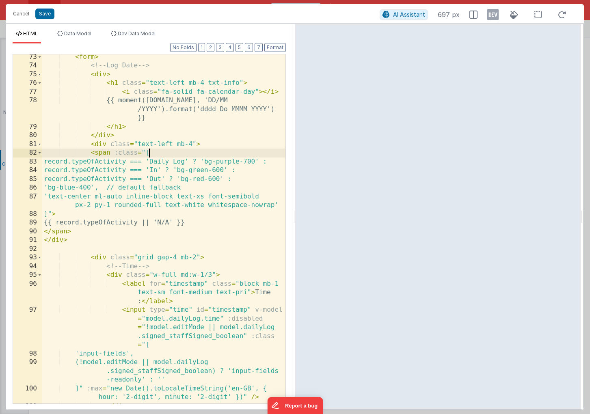
click at [170, 153] on div "< form > <!-- Log Date --> < div > < h1 class = "text-left mb-4 txt-info" > < i…" at bounding box center [163, 236] width 243 height 366
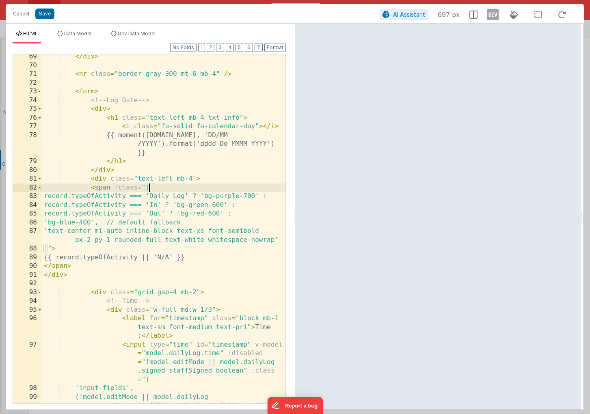
scroll to position [398, 0]
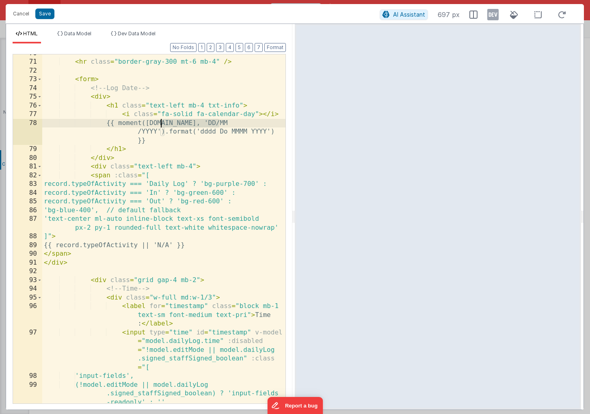
drag, startPoint x: 219, startPoint y: 124, endPoint x: 162, endPoint y: 121, distance: 56.9
click at [162, 121] on div "< hr class = "border-gray-300 mt-6 mb-4" /> < form > <!-- Log Date --> < div > …" at bounding box center [163, 241] width 243 height 384
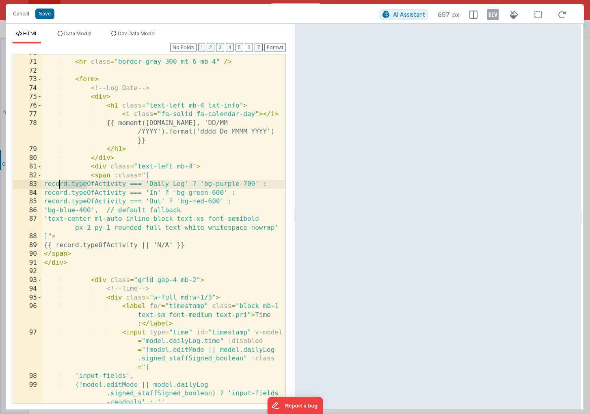
drag, startPoint x: 86, startPoint y: 184, endPoint x: 60, endPoint y: 184, distance: 26.0
click at [60, 184] on div "< hr class = "border-gray-300 mt-6 mb-4" /> < form > <!-- Log Date --> < div > …" at bounding box center [163, 241] width 243 height 384
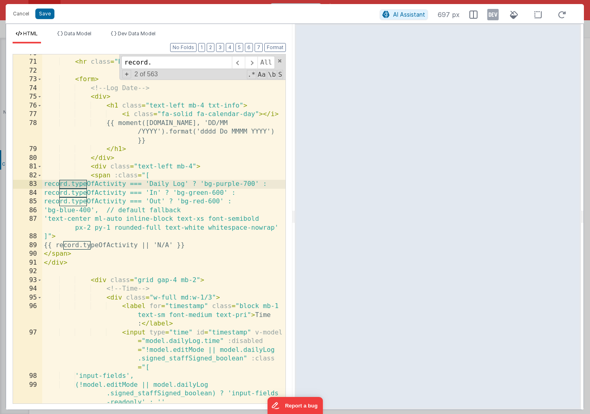
click at [80, 180] on div "< hr class = "border-gray-300 mt-6 mb-4" /> < form > <!-- Log Date --> < div > …" at bounding box center [163, 241] width 243 height 384
drag, startPoint x: 86, startPoint y: 185, endPoint x: 58, endPoint y: 185, distance: 28.0
click at [58, 185] on div "< hr class = "border-gray-300 mt-6 mb-4" /> < form > <!-- Log Date --> < div > …" at bounding box center [163, 241] width 243 height 384
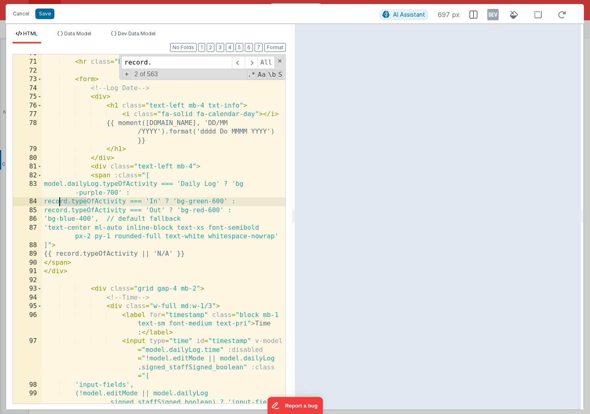
drag, startPoint x: 85, startPoint y: 202, endPoint x: 60, endPoint y: 202, distance: 25.6
click at [60, 202] on div "< hr class = "border-gray-300 mt-6 mb-4" /> < form > <!-- Log Date --> < div > …" at bounding box center [163, 241] width 243 height 384
drag, startPoint x: 86, startPoint y: 211, endPoint x: 60, endPoint y: 211, distance: 26.4
click at [60, 211] on div "< hr class = "border-gray-300 mt-6 mb-4" /> < form > <!-- Log Date --> < div > …" at bounding box center [163, 241] width 243 height 384
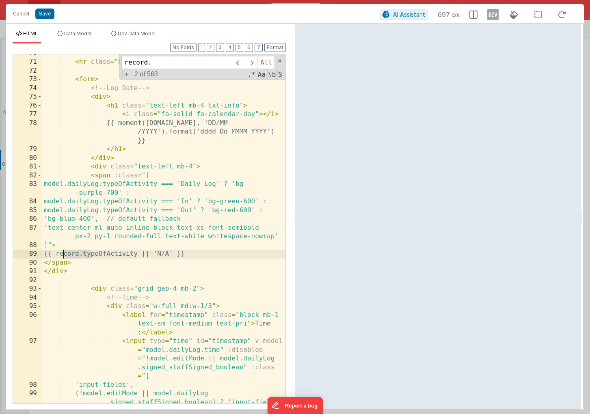
drag, startPoint x: 90, startPoint y: 255, endPoint x: 63, endPoint y: 254, distance: 26.4
click at [63, 254] on div "< hr class = "border-gray-300 mt-6 mb-4" /> < form > <!-- Log Date --> < div > …" at bounding box center [163, 241] width 243 height 384
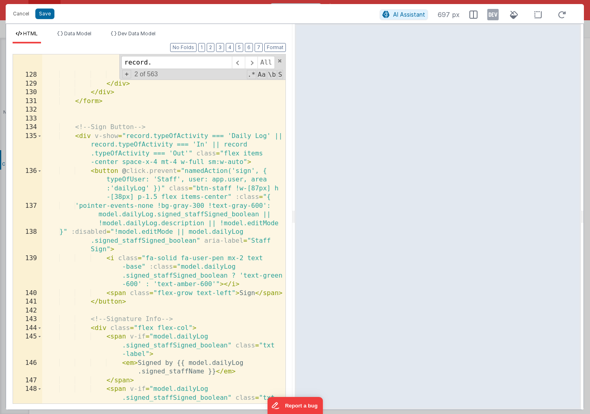
scroll to position [1361, 0]
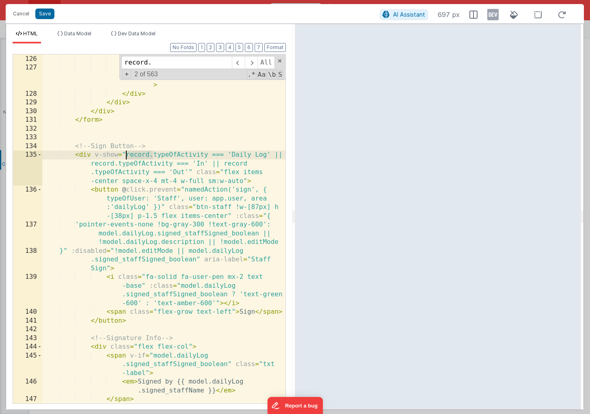
drag, startPoint x: 153, startPoint y: 157, endPoint x: 127, endPoint y: 155, distance: 25.2
click at [127, 155] on div "< span class = "absolute left-1 w-4 h-4 bg-white rounded-full shadow transition…" at bounding box center [163, 203] width 243 height 419
drag, startPoint x: 148, startPoint y: 164, endPoint x: 124, endPoint y: 165, distance: 23.6
click at [123, 164] on div "< span class = "absolute left-1 w-4 h-4 bg-white rounded-full shadow transition…" at bounding box center [163, 203] width 243 height 419
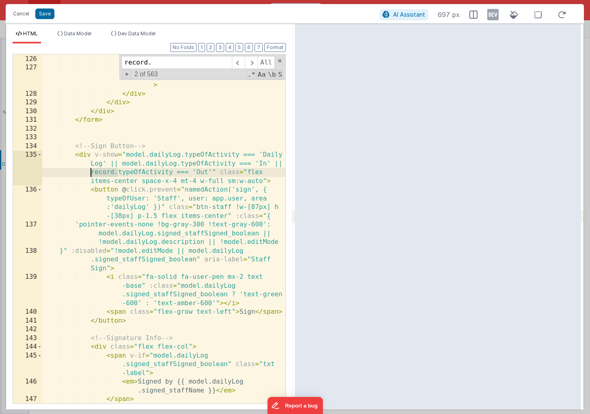
drag, startPoint x: 117, startPoint y: 172, endPoint x: 90, endPoint y: 172, distance: 26.8
click at [90, 172] on div "< span class = "absolute left-1 w-4 h-4 bg-white rounded-full shadow transition…" at bounding box center [163, 203] width 243 height 419
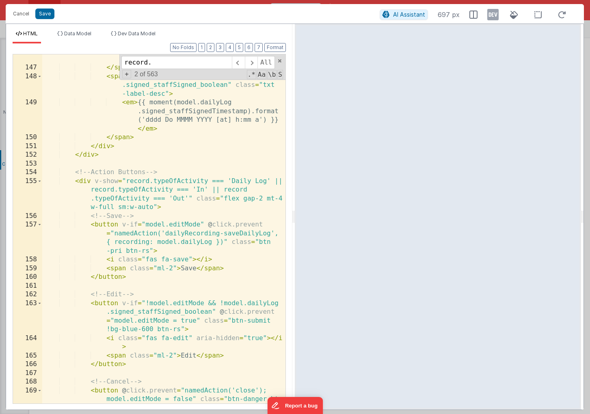
scroll to position [1703, 0]
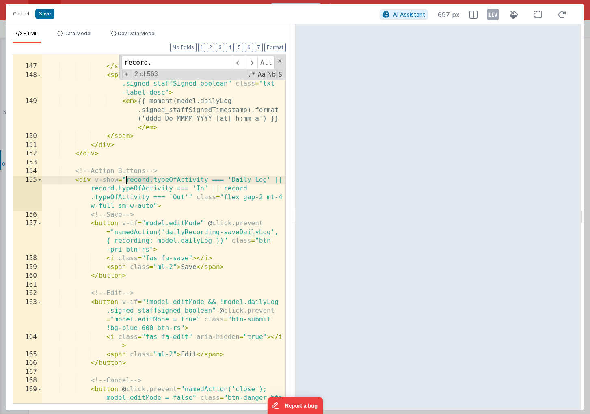
drag, startPoint x: 153, startPoint y: 180, endPoint x: 126, endPoint y: 180, distance: 26.8
click at [126, 180] on div "< em > Signed by {{ model.dailyLog .signed_staffName }} </ em > </ span > < spa…" at bounding box center [163, 241] width 243 height 393
drag, startPoint x: 148, startPoint y: 189, endPoint x: 123, endPoint y: 189, distance: 25.2
click at [123, 189] on div "< em > Signed by {{ model.dailyLog .signed_staffName }} </ em > </ span > < spa…" at bounding box center [163, 241] width 243 height 393
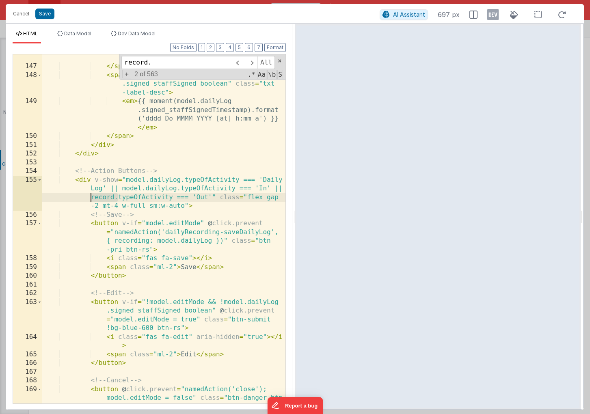
drag, startPoint x: 116, startPoint y: 198, endPoint x: 92, endPoint y: 199, distance: 24.4
click at [92, 199] on div "< em > Signed by {{ model.dailyLog .signed_staffName }} </ em > </ span > < spa…" at bounding box center [163, 241] width 243 height 393
click at [46, 15] on button "Save" at bounding box center [44, 14] width 19 height 11
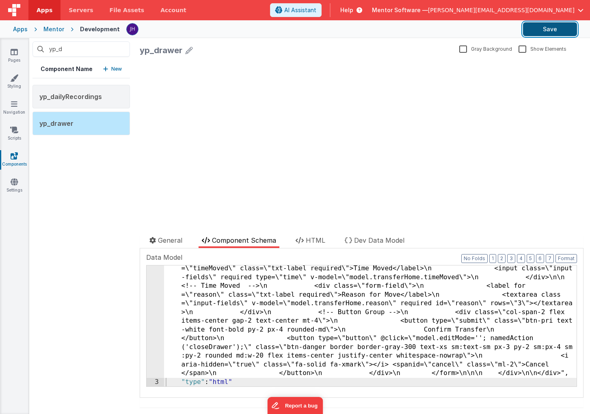
click at [551, 26] on button "Save" at bounding box center [550, 29] width 54 height 14
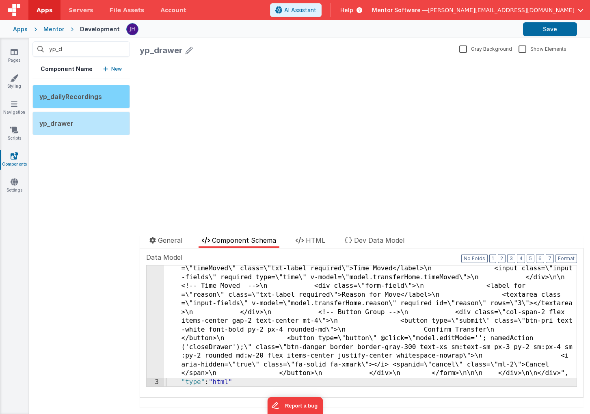
click at [65, 95] on span "yp_dailyRecordings" at bounding box center [70, 97] width 62 height 8
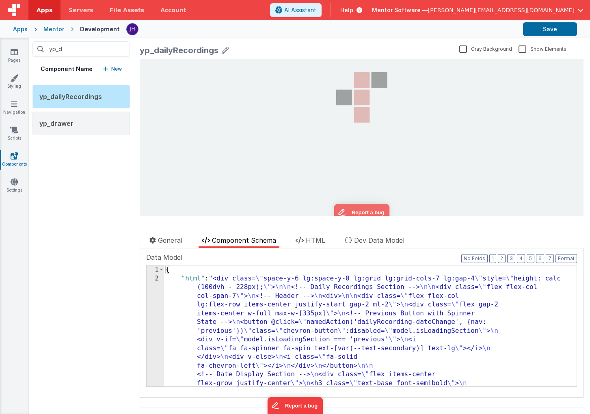
scroll to position [0, 0]
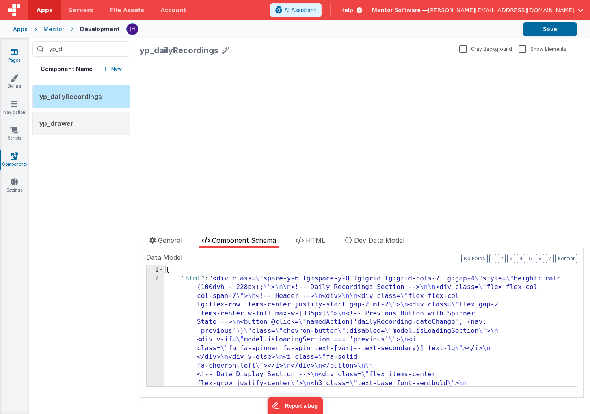
click at [13, 52] on icon at bounding box center [14, 52] width 7 height 8
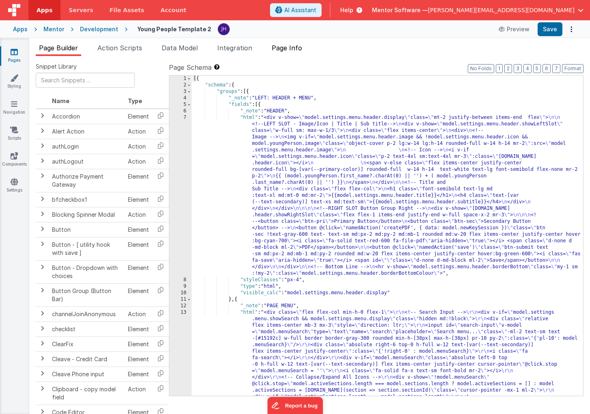
click at [296, 49] on span "Page Info" at bounding box center [287, 48] width 30 height 8
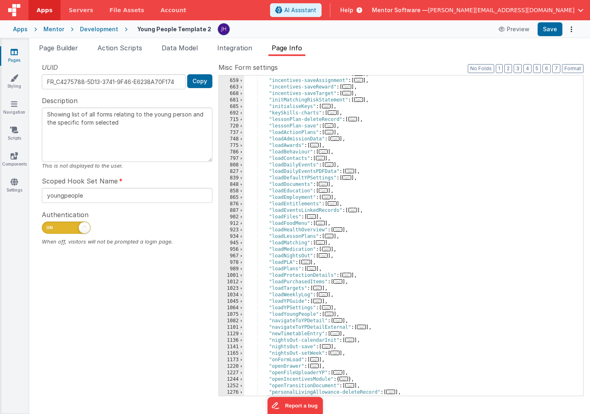
scroll to position [532, 0]
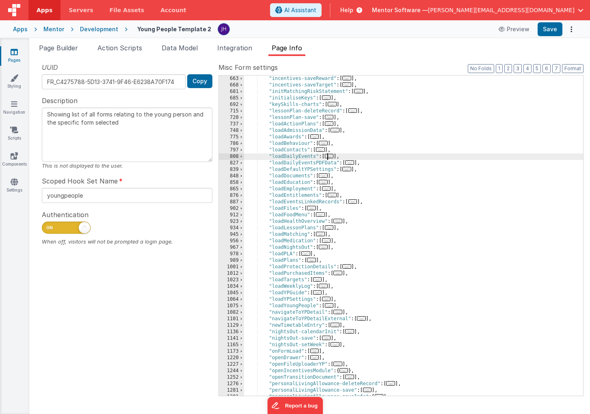
click at [330, 155] on span "..." at bounding box center [329, 156] width 9 height 4
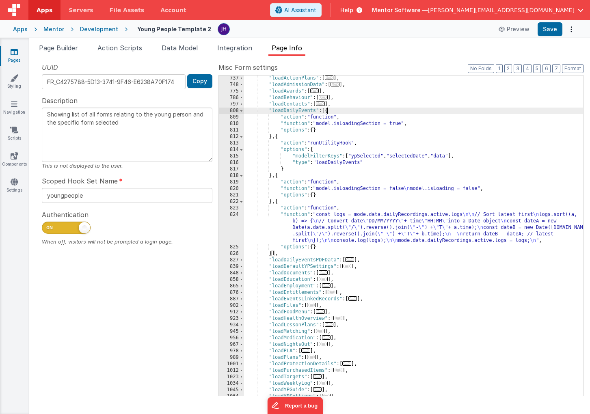
scroll to position [580, 0]
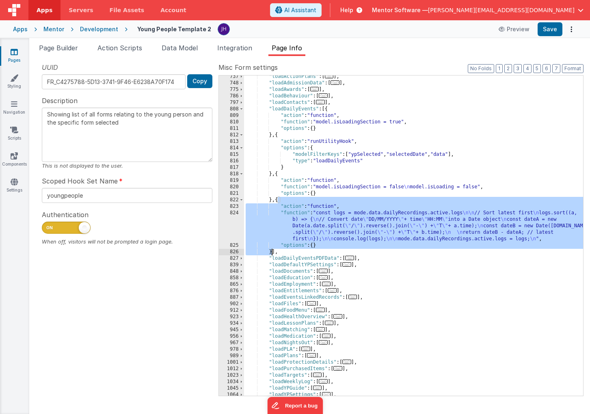
drag, startPoint x: 278, startPoint y: 200, endPoint x: 271, endPoint y: 250, distance: 50.8
click at [271, 250] on div ""loadActionPlans" : [ ... ] , "loadAdmissionData" : [ ... ] , "loadAwards" : [ …" at bounding box center [413, 239] width 339 height 333
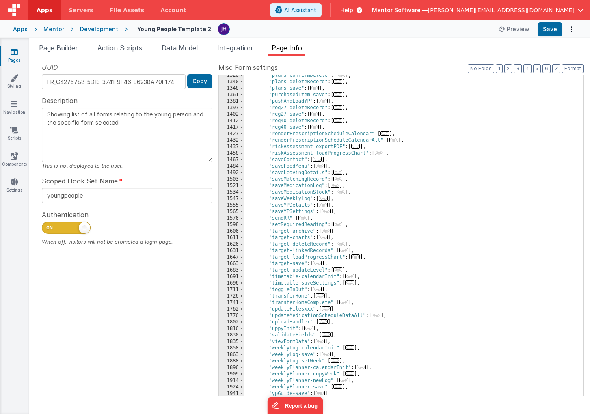
scroll to position [958, 0]
click at [357, 225] on div ""plans-confirmDelete" : [ ... ] , "plans-deleteRecord" : [ ... ] , "plans-save"…" at bounding box center [413, 238] width 339 height 333
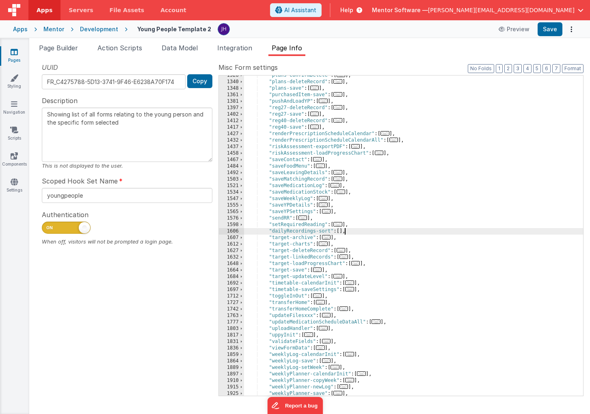
click at [340, 234] on div ""plans-confirmDelete" : [ ... ] , "plans-deleteRecord" : [ ... ] , "plans-save"…" at bounding box center [413, 238] width 339 height 333
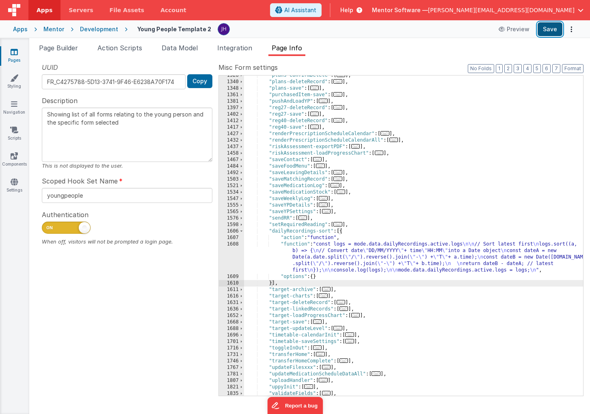
click at [550, 29] on button "Save" at bounding box center [549, 29] width 25 height 14
click at [289, 231] on div ""plans-confirmDelete" : [ ... ] , "plans-deleteRecord" : [ ... ] , "plans-save"…" at bounding box center [413, 238] width 339 height 333
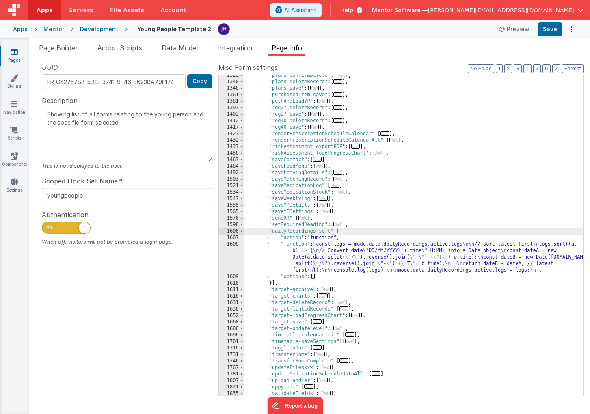
click at [289, 231] on div ""plans-confirmDelete" : [ ... ] , "plans-deleteRecord" : [ ... ] , "plans-save"…" at bounding box center [413, 238] width 339 height 333
drag, startPoint x: 329, startPoint y: 231, endPoint x: 272, endPoint y: 230, distance: 57.2
click at [272, 230] on div ""plans-confirmDelete" : [ ... ] , "plans-deleteRecord" : [ ... ] , "plans-save"…" at bounding box center [413, 238] width 339 height 333
click at [553, 28] on button "Save" at bounding box center [549, 29] width 25 height 14
click at [353, 254] on div ""plans-confirmDelete" : [ ... ] , "plans-deleteRecord" : [ ... ] , "plans-save"…" at bounding box center [413, 238] width 339 height 333
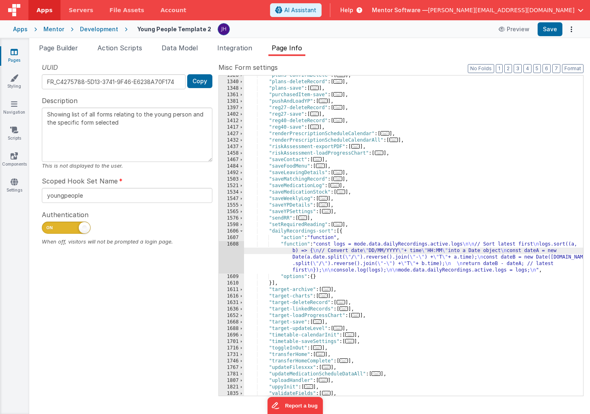
click at [231, 256] on div "1608" at bounding box center [231, 257] width 25 height 32
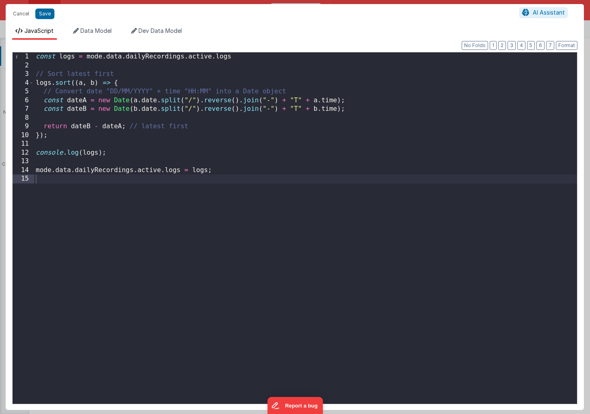
click at [102, 58] on div "const logs = mode . data . dailyRecordings . active . logs // Sort latest first…" at bounding box center [305, 236] width 543 height 369
click at [52, 170] on div "const logs = model . data . dailyRecordings . active . logs // Sort latest firs…" at bounding box center [305, 236] width 543 height 369
click at [42, 14] on button "Save" at bounding box center [44, 14] width 19 height 11
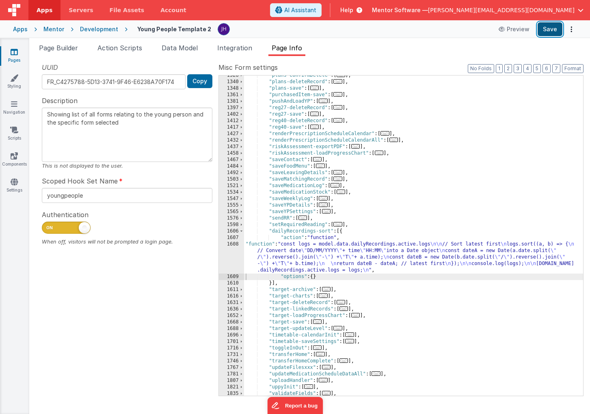
click at [548, 28] on button "Save" at bounding box center [549, 29] width 25 height 14
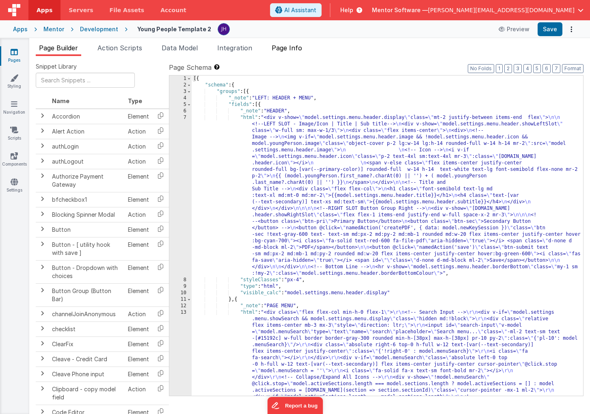
click at [292, 46] on span "Page Info" at bounding box center [287, 48] width 30 height 8
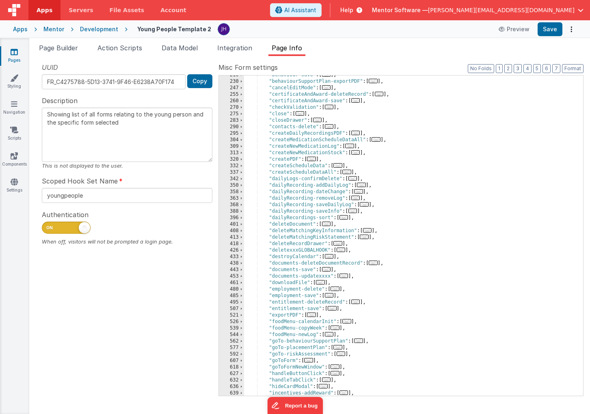
scroll to position [197, 0]
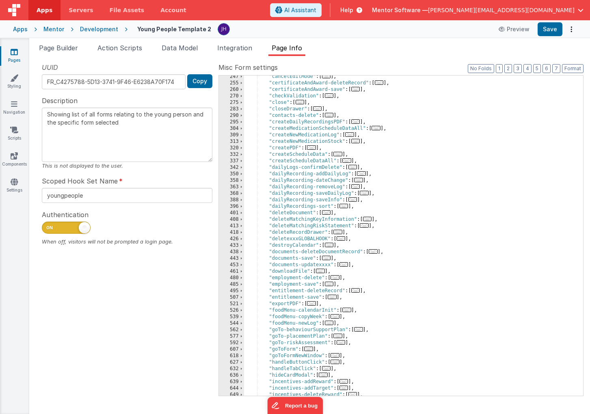
click at [345, 206] on span "..." at bounding box center [343, 206] width 9 height 4
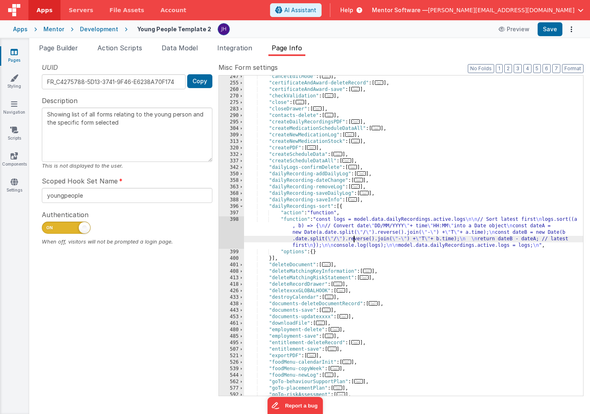
click at [354, 236] on div ""cancelEditMode" : [ ... ] , "certificateAndAward-deleteRecord" : [ ... ] , "ce…" at bounding box center [413, 239] width 339 height 333
click at [234, 229] on div "398" at bounding box center [231, 232] width 25 height 32
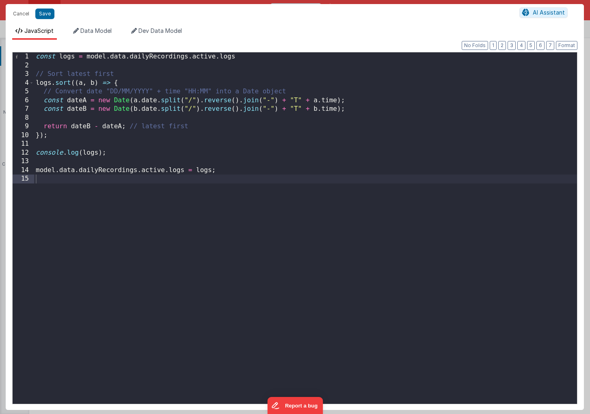
click at [261, 162] on div "const logs = model . data . dailyRecordings . active . logs // Sort latest firs…" at bounding box center [305, 236] width 543 height 369
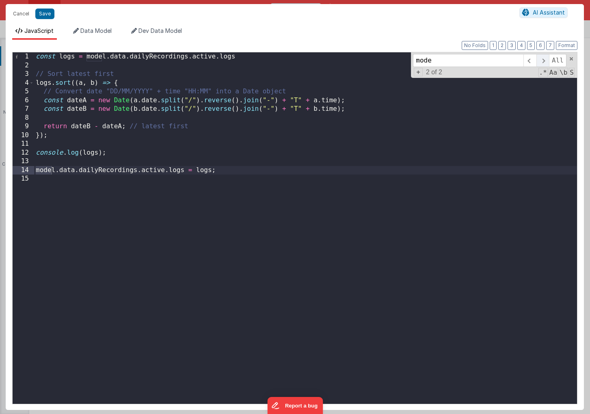
type input "mode"
click at [544, 61] on span at bounding box center [542, 60] width 13 height 13
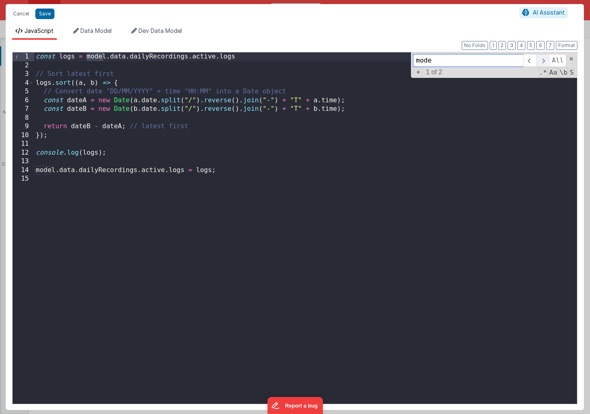
click at [543, 61] on span at bounding box center [542, 60] width 13 height 13
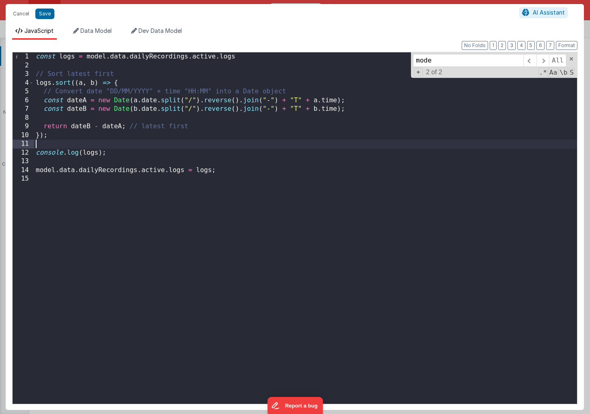
click at [435, 146] on div "const logs = model . data . dailyRecordings . active . logs // Sort latest firs…" at bounding box center [305, 236] width 543 height 369
click at [53, 16] on button "Save" at bounding box center [44, 14] width 19 height 11
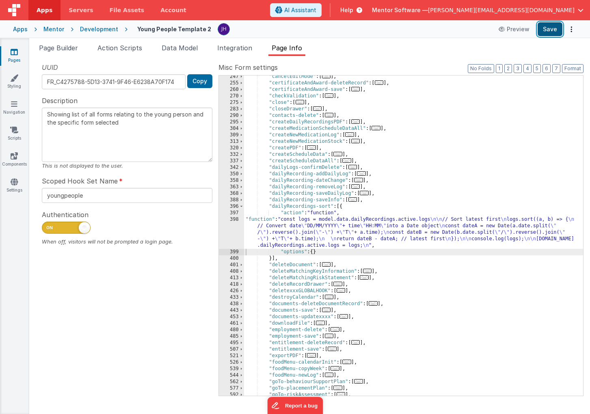
click at [544, 32] on button "Save" at bounding box center [549, 29] width 25 height 14
click at [15, 54] on icon at bounding box center [14, 52] width 7 height 8
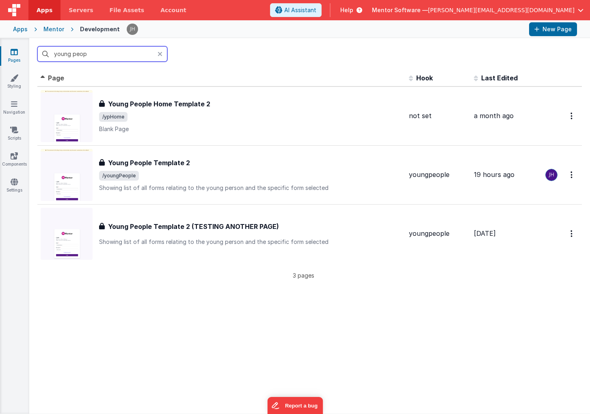
click at [128, 57] on input "young peop" at bounding box center [102, 53] width 130 height 15
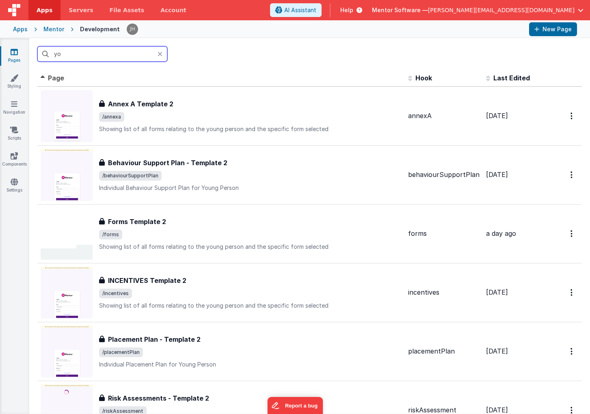
type input "y"
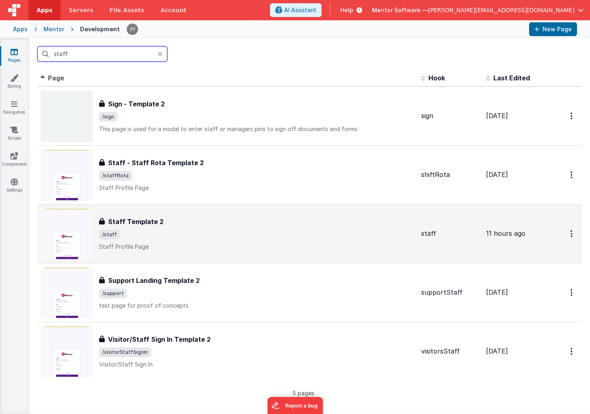
type input "staff"
click at [177, 216] on div "Staff Template 2 Staff Template 2 /staff Staff Profile Page" at bounding box center [228, 234] width 374 height 52
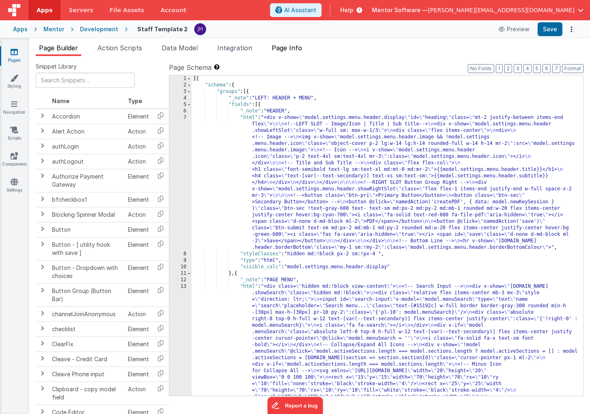
click at [301, 48] on span "Page Info" at bounding box center [287, 48] width 30 height 8
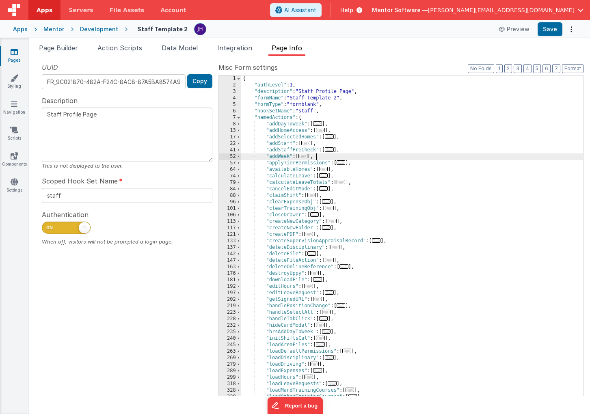
click at [400, 159] on div "{ "authLevel" : 1 , "description" : "Staff Profile Page" , "formName" : "Staff …" at bounding box center [412, 241] width 342 height 333
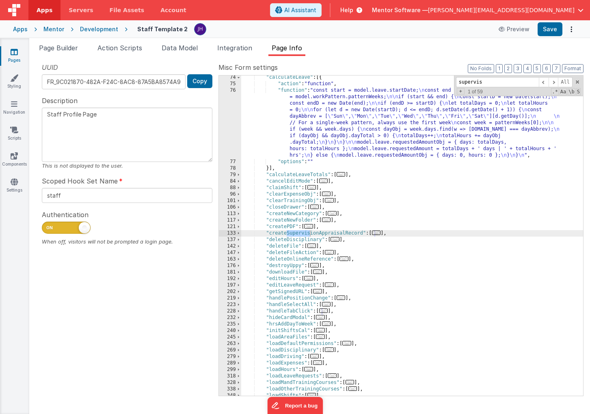
scroll to position [99, 0]
type input "supervision"
click at [554, 81] on span at bounding box center [553, 82] width 10 height 10
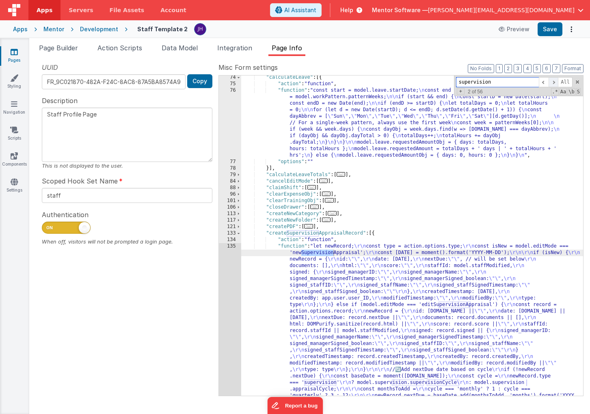
click at [554, 81] on span at bounding box center [553, 82] width 10 height 10
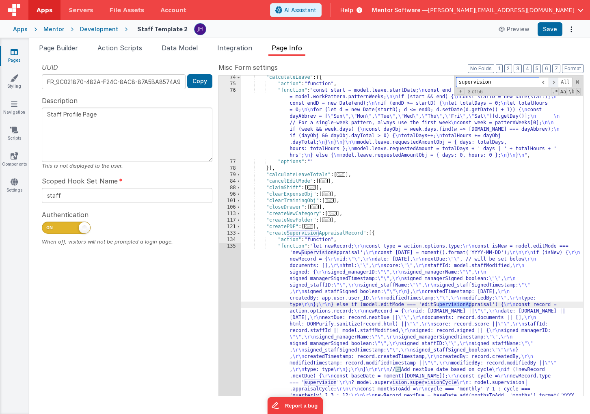
click at [554, 81] on span at bounding box center [553, 82] width 10 height 10
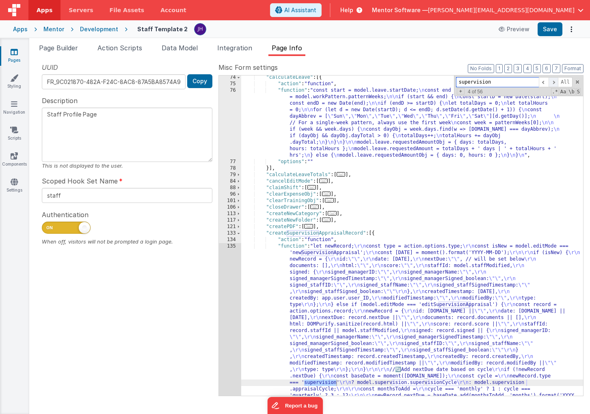
click at [554, 81] on span at bounding box center [553, 82] width 10 height 10
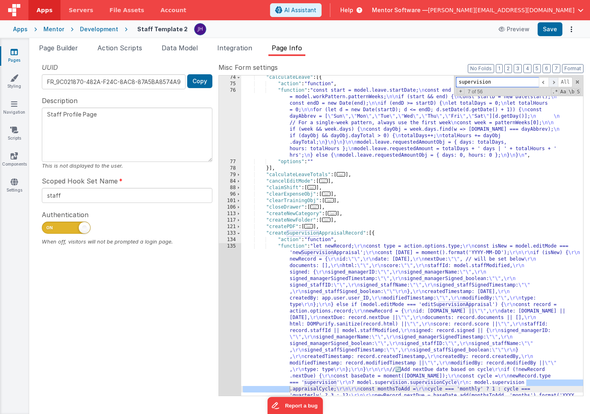
click at [554, 81] on span at bounding box center [553, 82] width 10 height 10
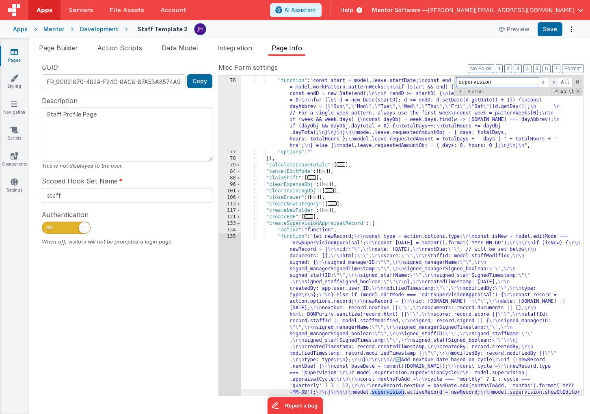
scroll to position [108, 0]
click at [554, 81] on span at bounding box center [553, 82] width 10 height 10
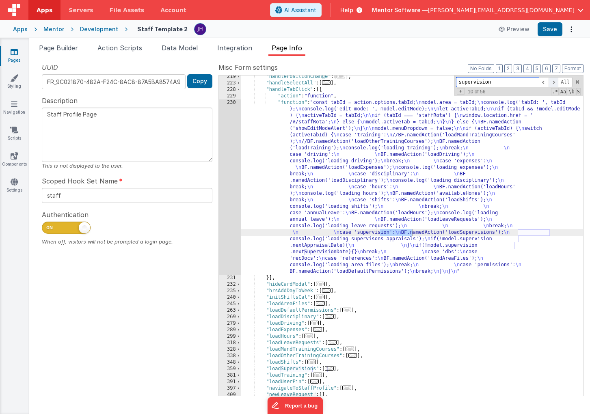
scroll to position [502, 0]
click at [554, 81] on span at bounding box center [553, 82] width 10 height 10
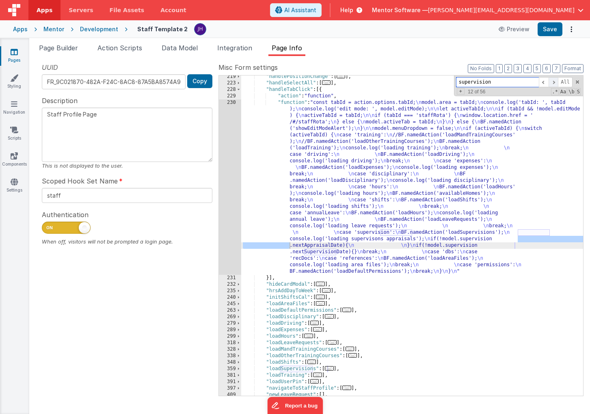
click at [554, 81] on span at bounding box center [553, 82] width 10 height 10
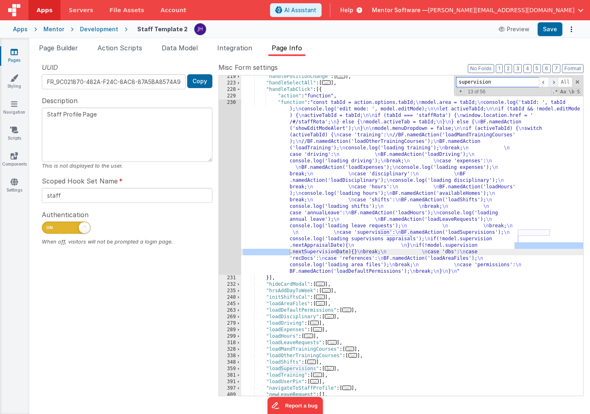
click at [554, 81] on span at bounding box center [553, 82] width 10 height 10
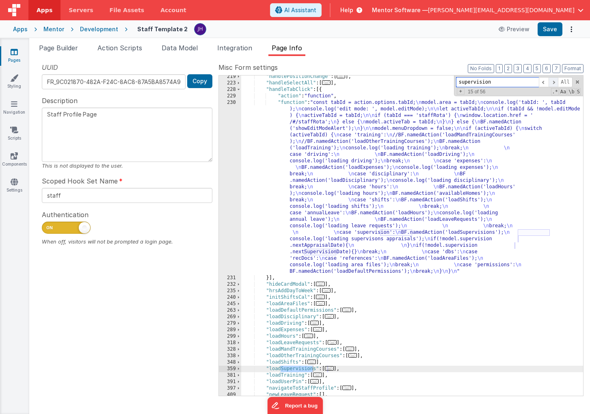
click at [554, 81] on span at bounding box center [553, 82] width 10 height 10
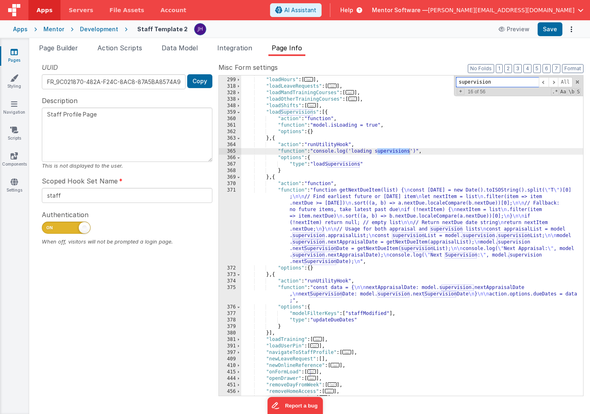
scroll to position [759, 0]
click at [329, 216] on div ""loadExpenses" : [ ... ] , "loadHours" : [ ... ] , "loadLeaveRequests" : [ ... …" at bounding box center [412, 236] width 342 height 333
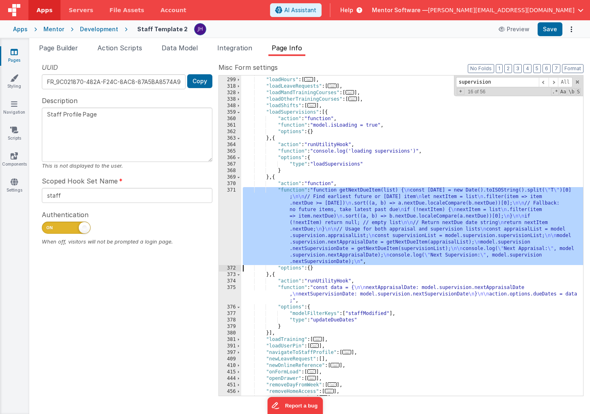
click at [229, 218] on div "371" at bounding box center [230, 226] width 22 height 78
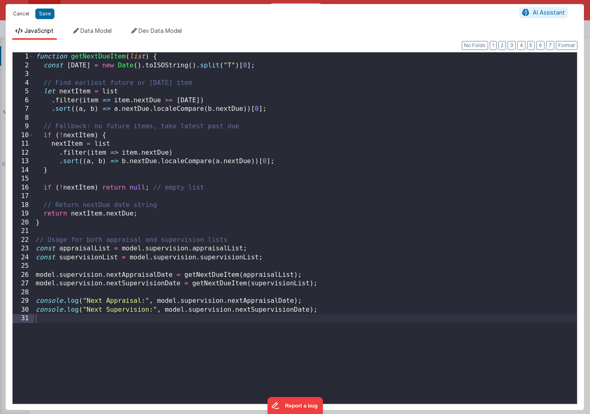
click at [22, 14] on button "Cancel" at bounding box center [21, 13] width 24 height 11
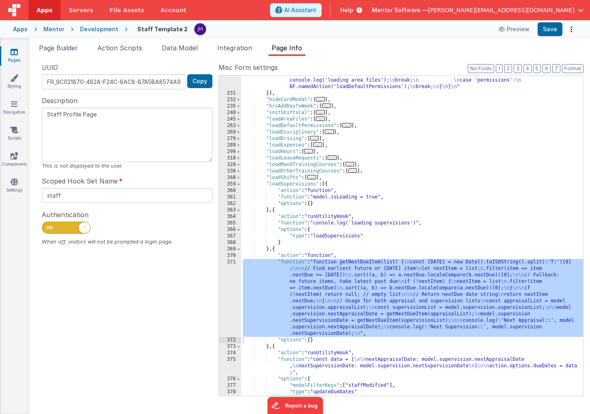
scroll to position [679, 0]
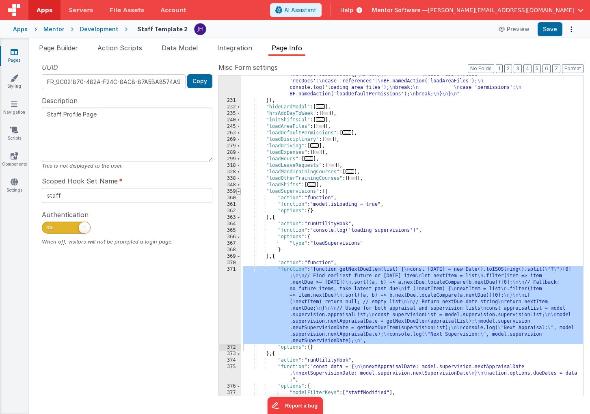
click at [237, 190] on span at bounding box center [238, 191] width 4 height 6
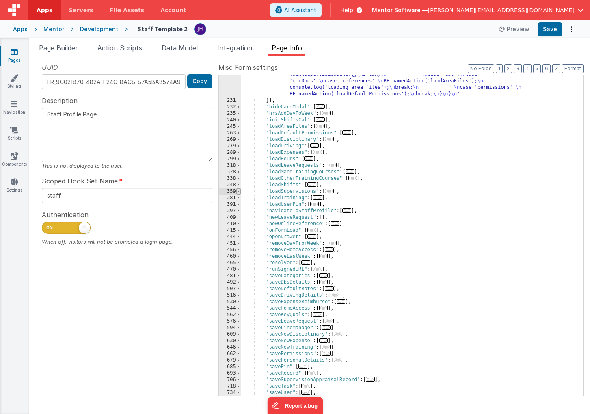
click at [239, 190] on span at bounding box center [238, 191] width 4 height 6
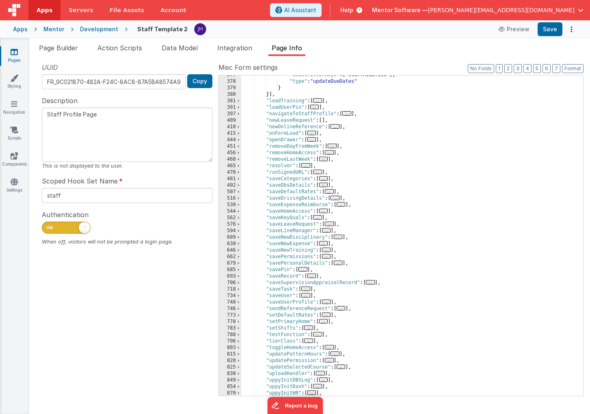
scroll to position [997, 0]
click at [372, 282] on span "..." at bounding box center [370, 282] width 9 height 4
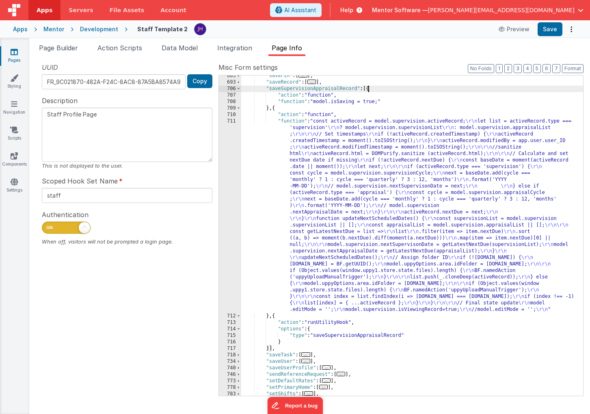
scroll to position [1205, 0]
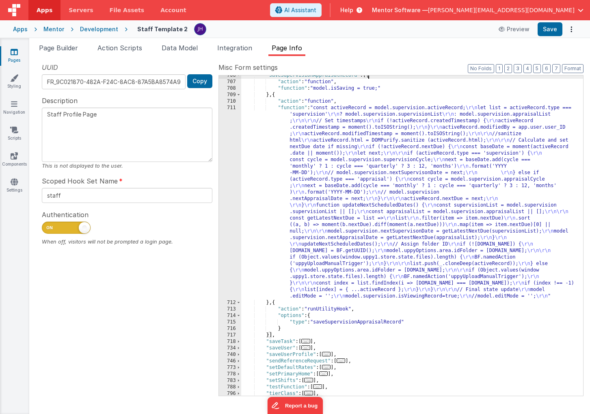
click at [316, 211] on div ""saveSupervisionAppraisalRecord" : [{ "action" : "function" , "function" : "mod…" at bounding box center [412, 238] width 342 height 333
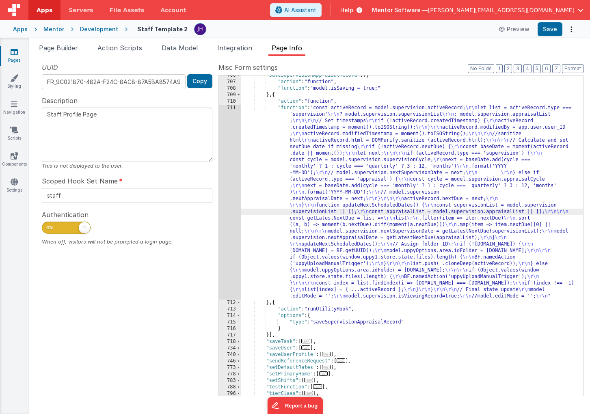
click at [226, 198] on div "711" at bounding box center [230, 202] width 22 height 195
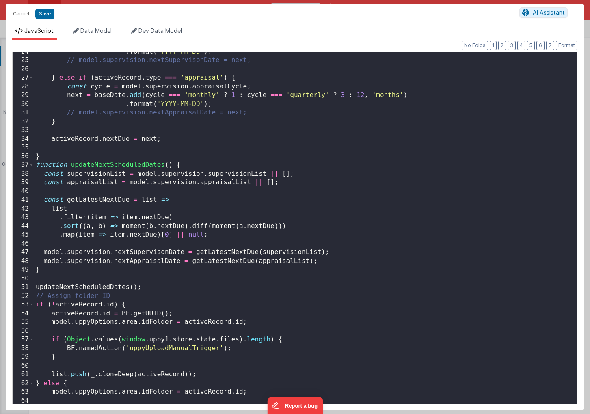
scroll to position [212, 0]
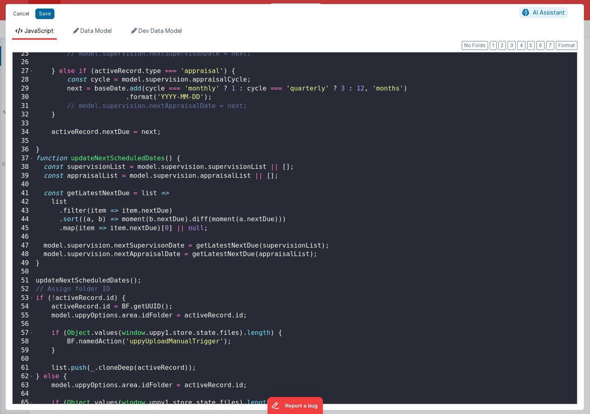
click at [20, 15] on button "Cancel" at bounding box center [21, 13] width 24 height 11
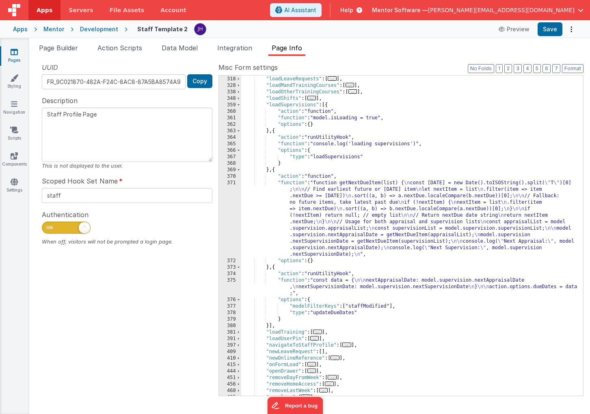
scroll to position [767, 0]
drag, startPoint x: 371, startPoint y: 155, endPoint x: 280, endPoint y: 156, distance: 90.9
click at [280, 156] on div ""loadLeaveRequests" : [ ... ] , "loadMandTrainingCourses" : [ ... ] , "loadOthe…" at bounding box center [412, 241] width 342 height 333
click at [319, 212] on div ""loadLeaveRequests" : [ ... ] , "loadMandTrainingCourses" : [ ... ] , "loadOthe…" at bounding box center [412, 241] width 342 height 333
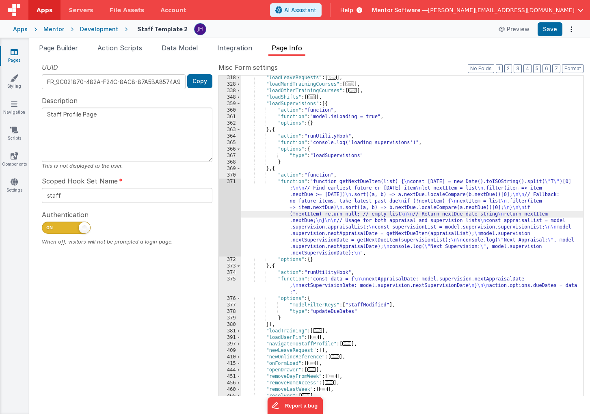
click at [233, 205] on div "371" at bounding box center [230, 218] width 22 height 78
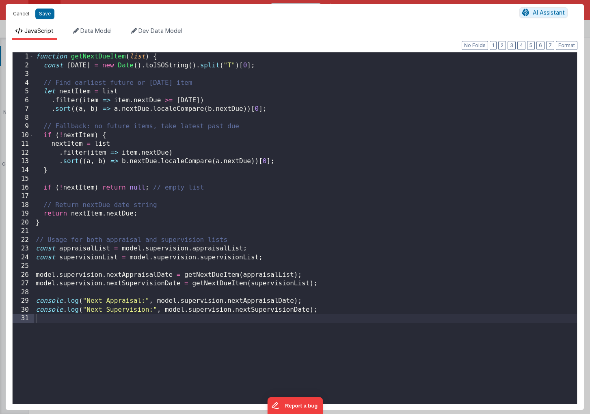
click at [20, 13] on button "Cancel" at bounding box center [21, 13] width 24 height 11
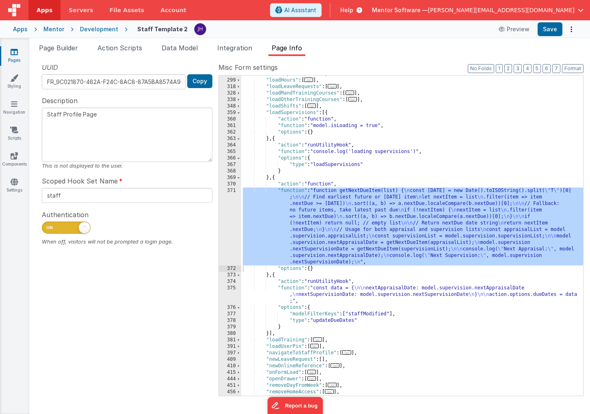
scroll to position [754, 0]
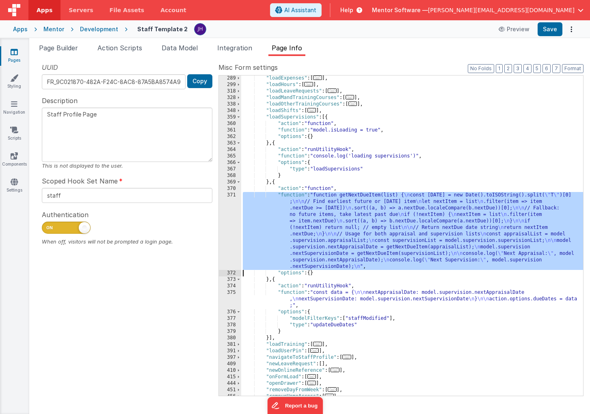
click at [302, 222] on div ""loadExpenses" : [ ... ] , "loadHours" : [ ... ] , "loadLeaveRequests" : [ ... …" at bounding box center [412, 241] width 342 height 333
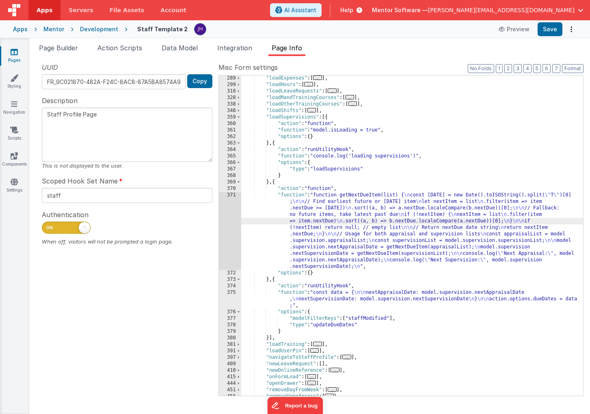
click at [231, 222] on div "371" at bounding box center [230, 231] width 22 height 78
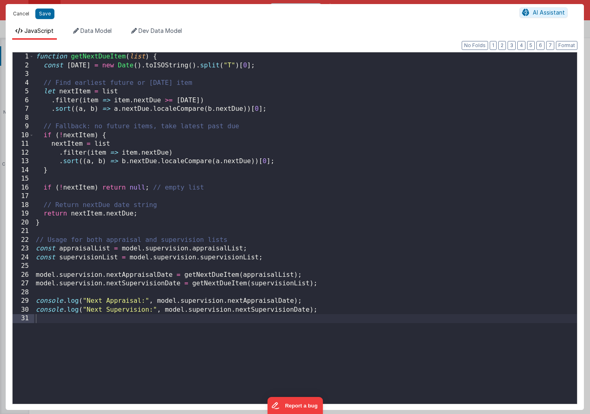
click at [22, 16] on button "Cancel" at bounding box center [21, 13] width 24 height 11
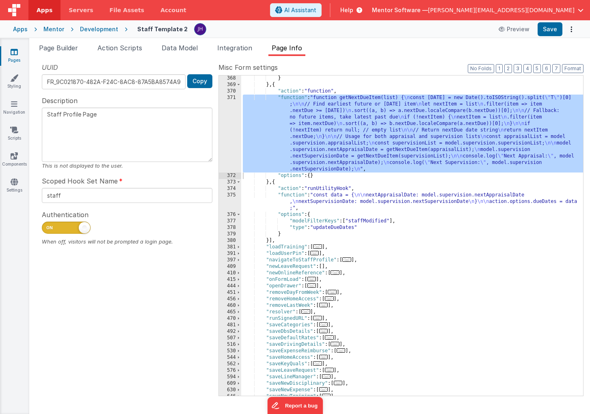
scroll to position [857, 0]
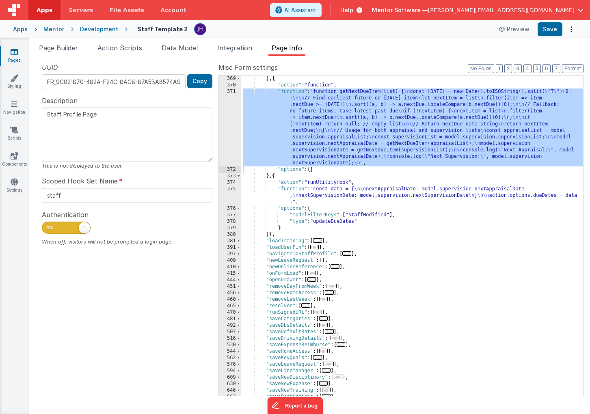
click at [416, 220] on div "} , { "action" : "function" , "function" : "function getNextDueItem(list) { \n …" at bounding box center [412, 241] width 342 height 333
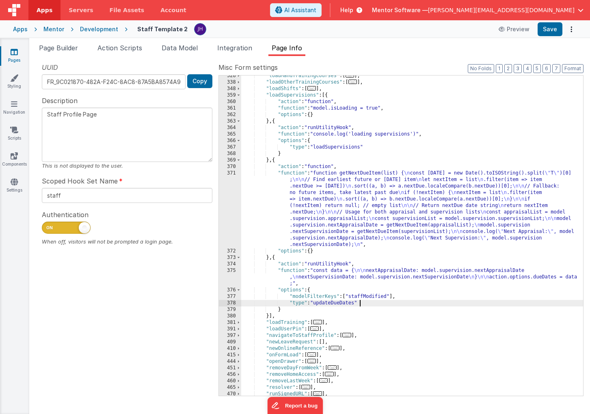
scroll to position [777, 0]
click at [369, 214] on div ""loadMandTrainingCourses" : [ ... ] , "loadOtherTrainingCourses" : [ ... ] , "l…" at bounding box center [412, 237] width 342 height 333
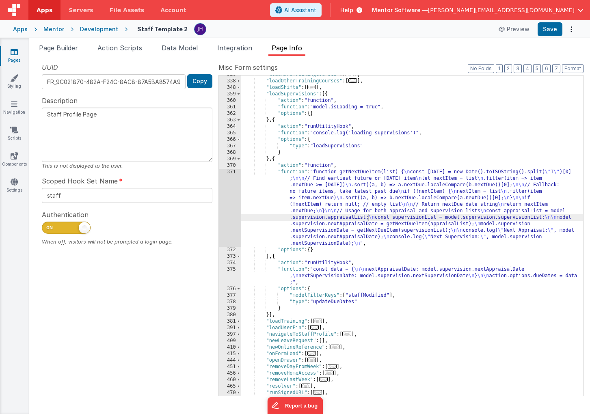
click at [14, 52] on icon at bounding box center [14, 52] width 7 height 8
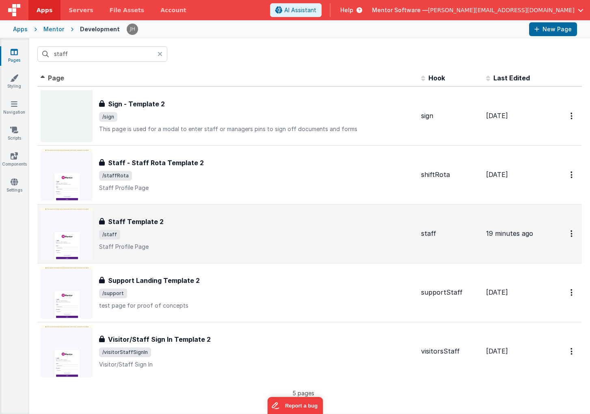
click at [177, 228] on div "Staff Template 2 Staff Template 2 /staff Staff Profile Page" at bounding box center [256, 234] width 315 height 34
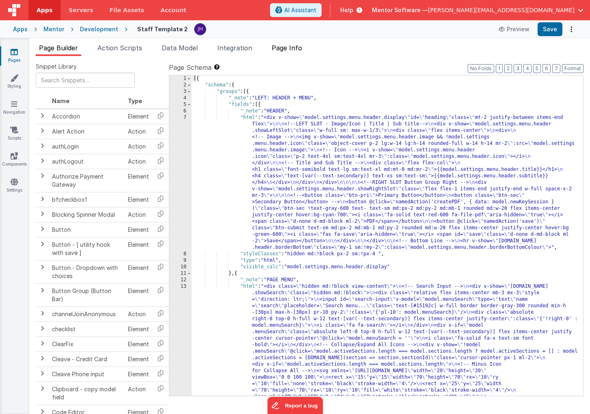
click at [300, 49] on span "Page Info" at bounding box center [287, 48] width 30 height 8
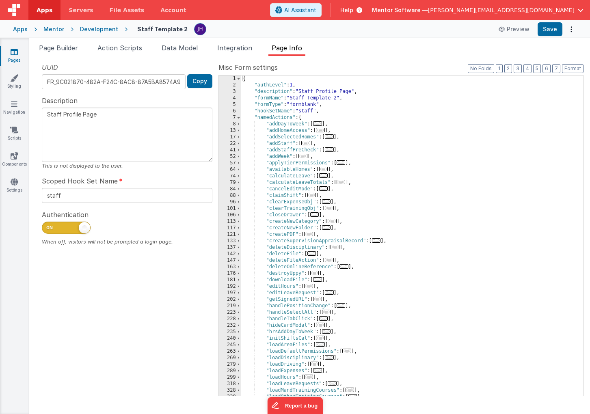
click at [395, 191] on div "{ "authLevel" : 1 , "description" : "Staff Profile Page" , "formName" : "Staff …" at bounding box center [412, 241] width 342 height 333
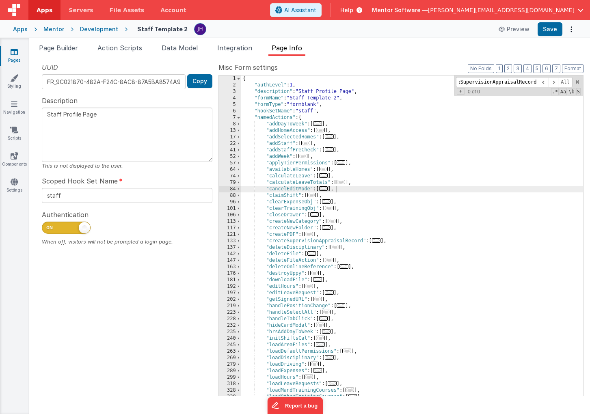
scroll to position [366, 0]
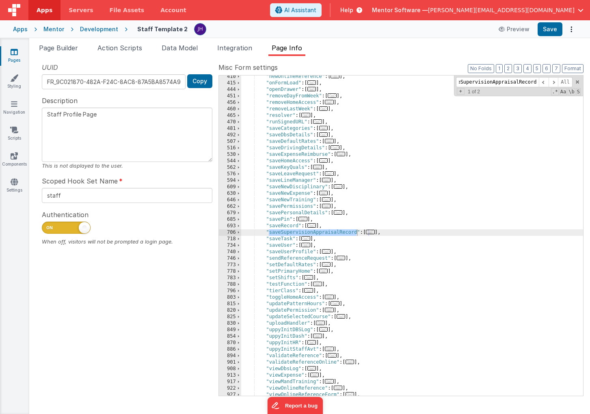
type input "saveSupervisionAppraisalRecord"
click at [373, 231] on span "..." at bounding box center [370, 232] width 9 height 4
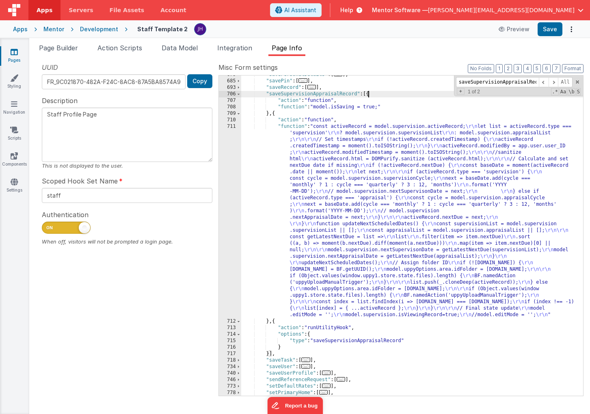
scroll to position [512, 0]
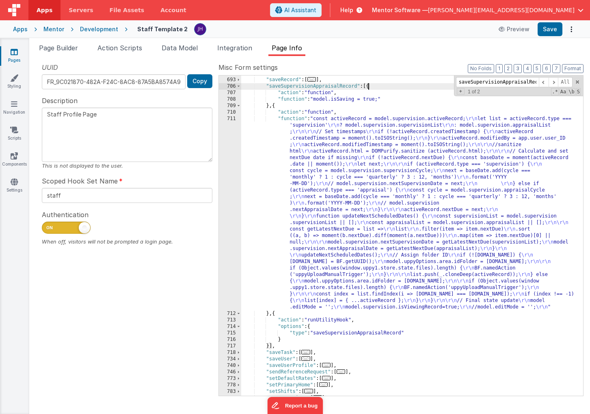
click at [340, 184] on div ""savePin" : [ ... ] , "saveRecord" : [ ... ] , "saveSupervisionAppraisalRecord"…" at bounding box center [412, 236] width 342 height 333
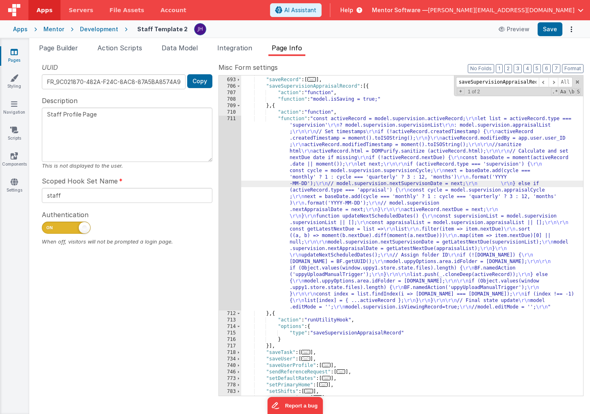
click at [229, 179] on div "711" at bounding box center [230, 213] width 22 height 195
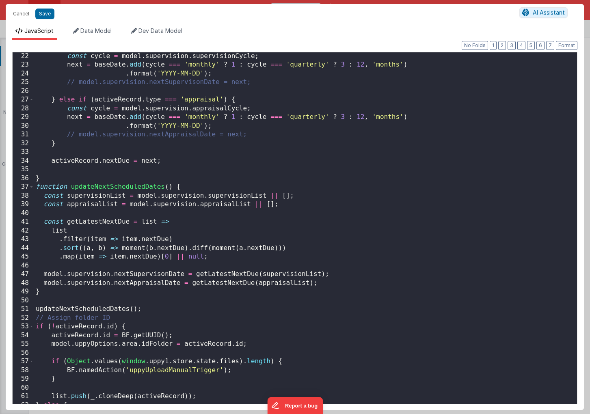
scroll to position [212, 0]
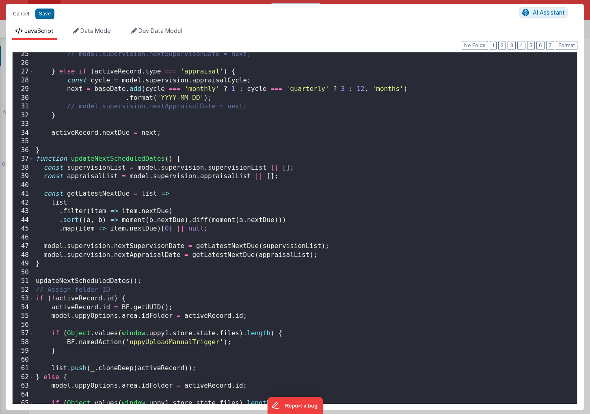
click at [22, 14] on button "Cancel" at bounding box center [21, 13] width 24 height 11
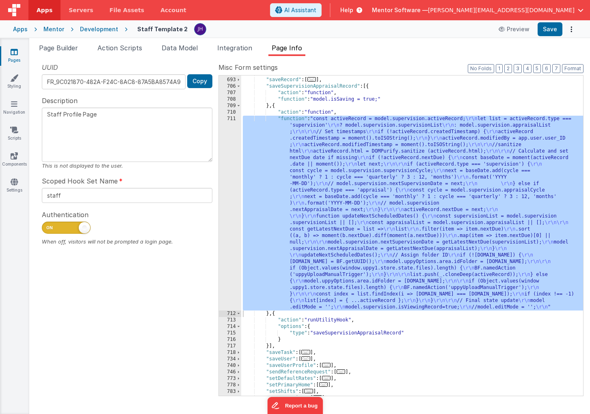
click at [415, 334] on div ""savePin" : [ ... ] , "saveRecord" : [ ... ] , "saveSupervisionAppraisalRecord"…" at bounding box center [412, 236] width 342 height 333
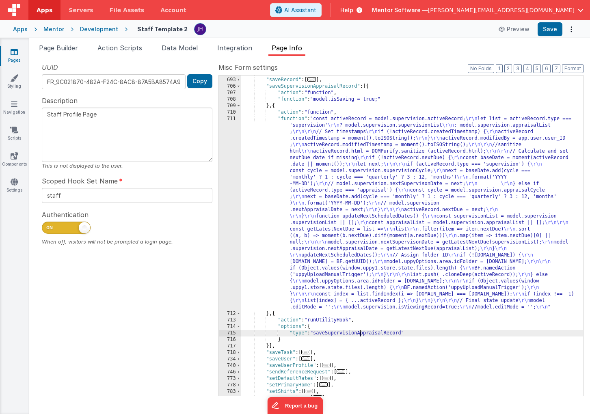
click at [359, 333] on div ""savePin" : [ ... ] , "saveRecord" : [ ... ] , "saveSupervisionAppraisalRecord"…" at bounding box center [412, 236] width 342 height 333
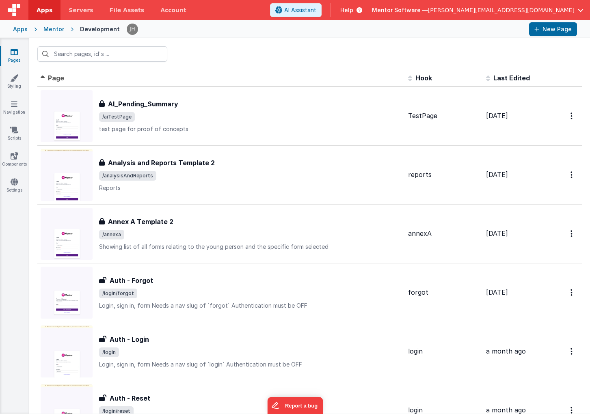
click at [70, 54] on input "text" at bounding box center [102, 53] width 130 height 15
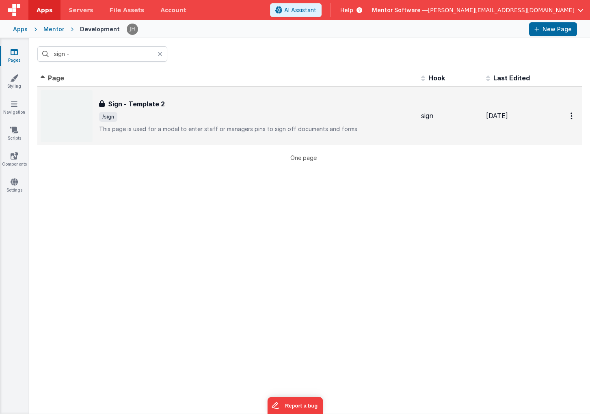
type input "sign -"
click at [153, 114] on span "/sign" at bounding box center [256, 117] width 315 height 10
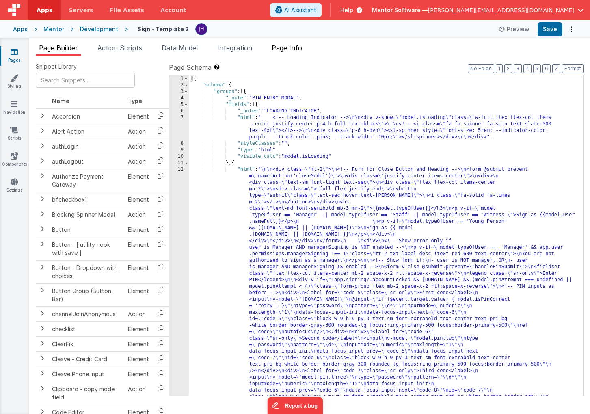
click at [297, 49] on span "Page Info" at bounding box center [287, 48] width 30 height 8
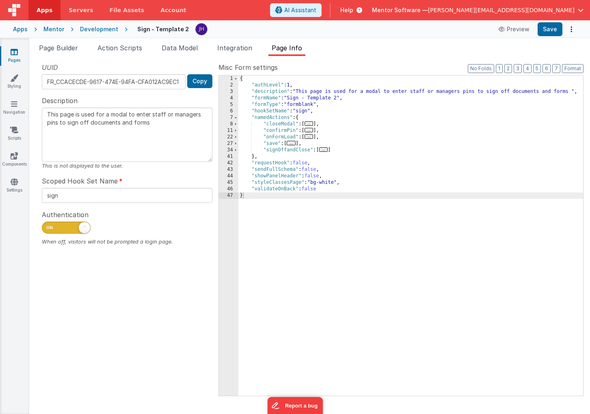
click at [325, 150] on span "..." at bounding box center [323, 149] width 9 height 4
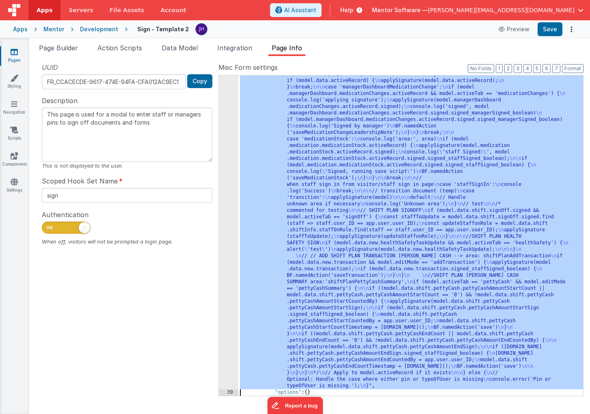
scroll to position [1303, 0]
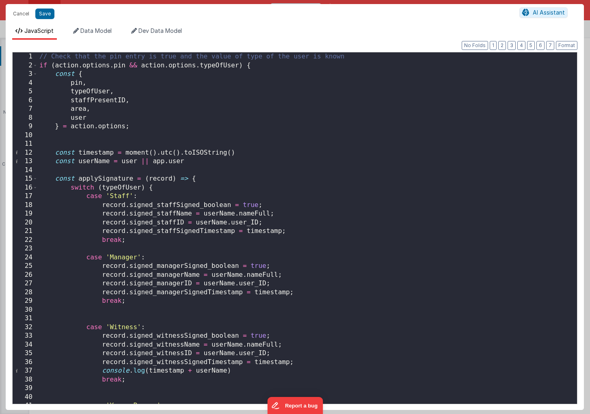
click at [315, 171] on div "// Check that the pin entry is true and the value of type of the user is known …" at bounding box center [307, 236] width 539 height 369
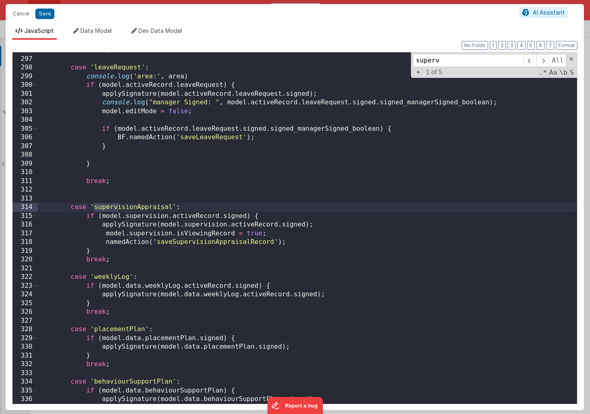
scroll to position [2580, 0]
type input "superv"
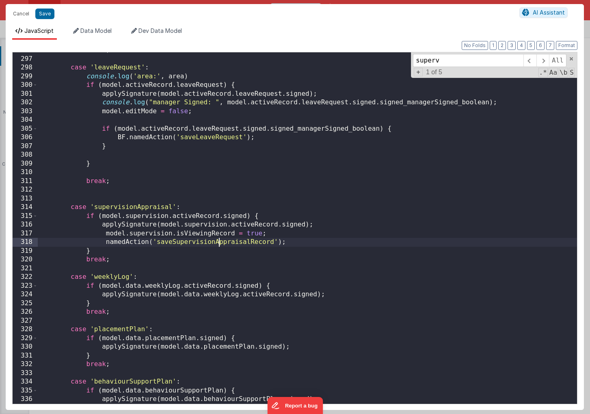
click at [220, 242] on div "break ; case 'leaveRequest' : console . log ( 'area:' , area ) if ( model . act…" at bounding box center [307, 230] width 539 height 369
click at [134, 205] on div "break ; case 'leaveRequest' : console . log ( 'area:' , area ) if ( model . act…" at bounding box center [307, 230] width 539 height 369
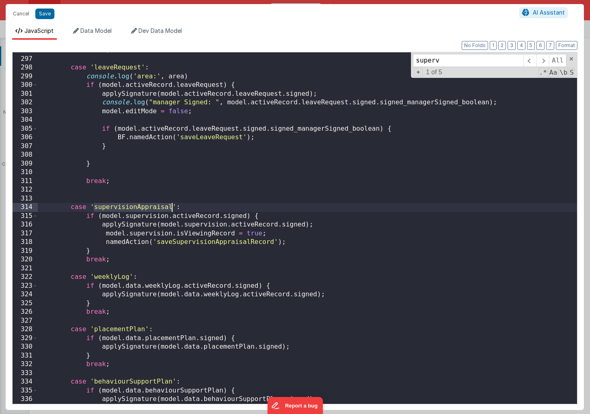
click at [131, 207] on div "break ; case 'leaveRequest' : console . log ( 'area:' , area ) if ( model . act…" at bounding box center [307, 230] width 539 height 369
click at [49, 14] on button "Save" at bounding box center [44, 14] width 19 height 11
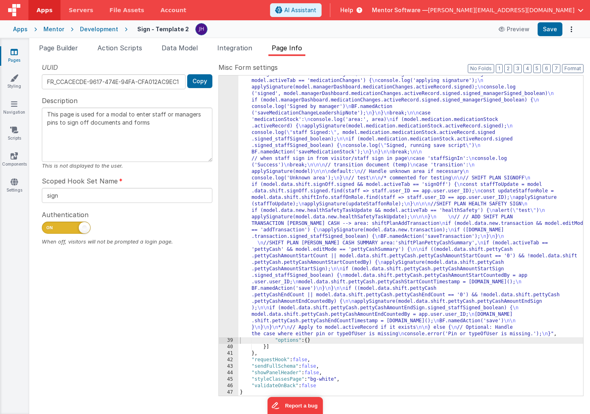
scroll to position [1186, 0]
click at [552, 32] on button "Save" at bounding box center [549, 29] width 25 height 14
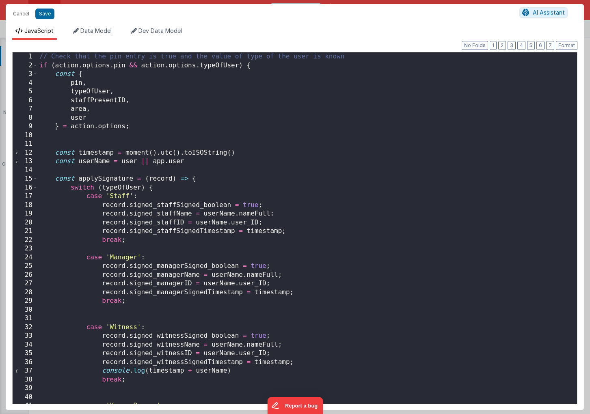
click at [287, 156] on div "// Check that the pin entry is true and the value of type of the user is known …" at bounding box center [307, 236] width 539 height 369
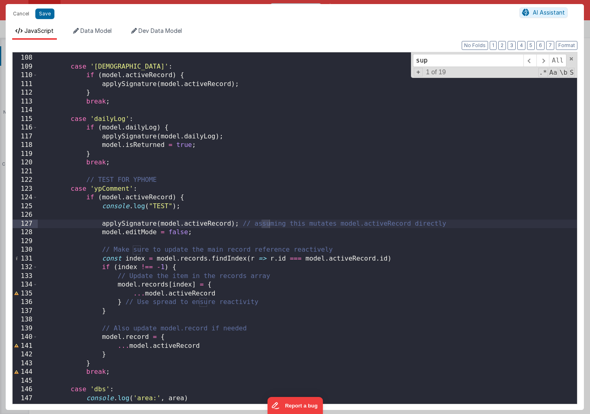
scroll to position [2564, 0]
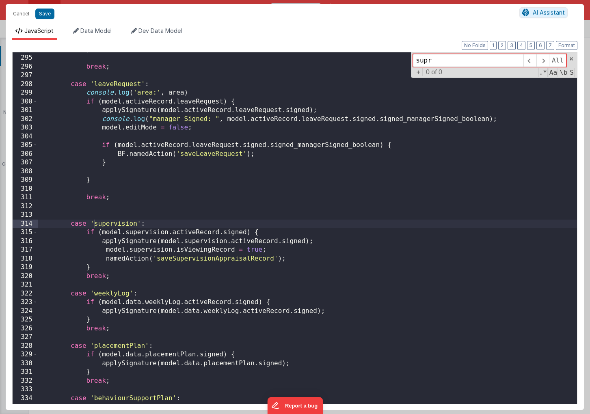
type input "supr"
click at [136, 223] on div "} break ; case 'leaveRequest' : console . log ( 'area:' , area ) if ( model . a…" at bounding box center [307, 229] width 539 height 369
click at [390, 290] on div "} break ; case 'leaveRequest' : console . log ( 'area:' , area ) if ( model . a…" at bounding box center [307, 229] width 539 height 369
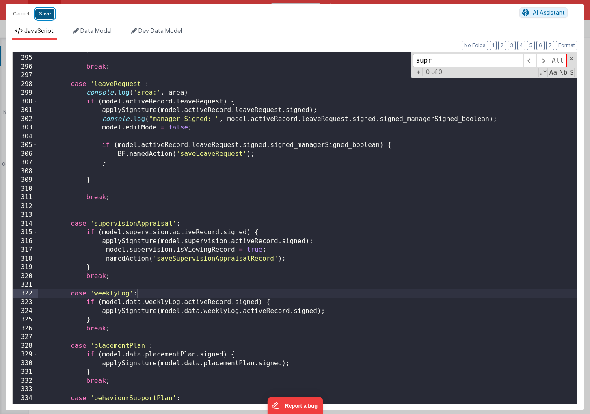
click at [46, 15] on button "Save" at bounding box center [44, 14] width 19 height 11
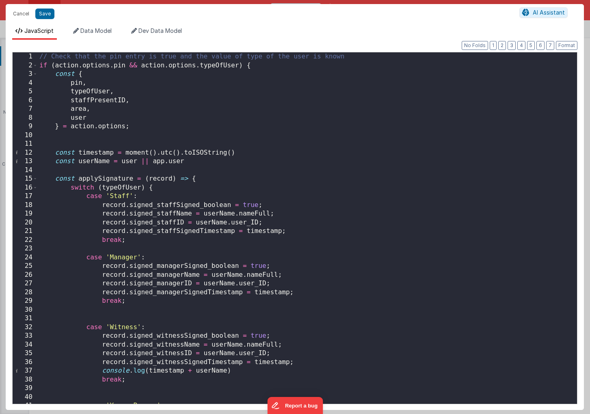
click at [310, 168] on div "// Check that the pin entry is true and the value of type of the user is known …" at bounding box center [307, 236] width 539 height 369
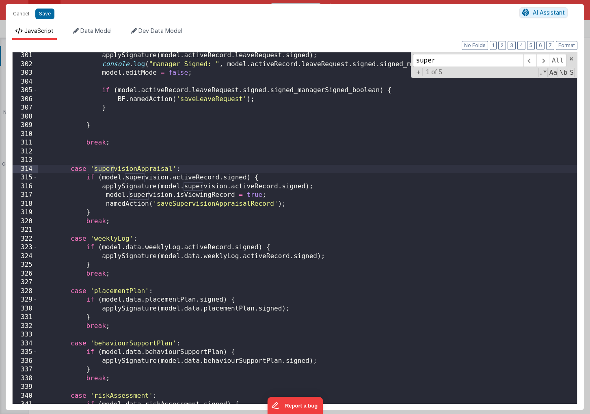
scroll to position [2639, 0]
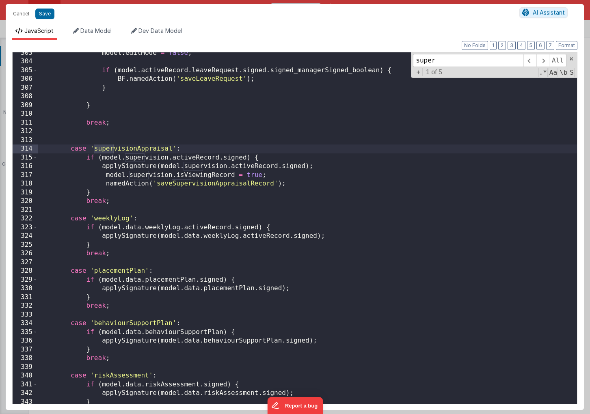
type input "super"
click at [246, 158] on div "model . editMode = false ; if ( model . activeRecord . leaveRequest . signed . …" at bounding box center [307, 233] width 539 height 369
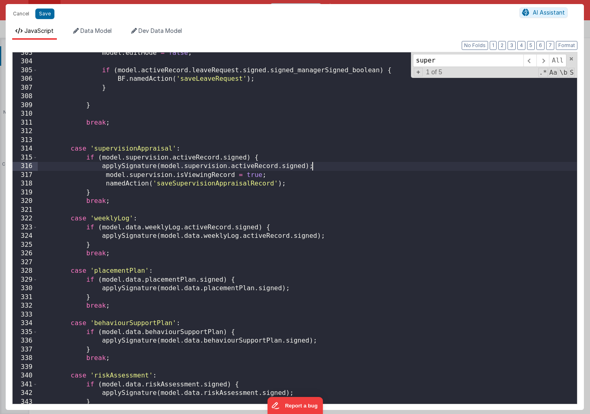
click at [321, 167] on div "model . editMode = false ; if ( model . activeRecord . leaveRequest . signed . …" at bounding box center [307, 233] width 539 height 369
click at [272, 175] on div "model . editMode = false ; if ( model . activeRecord . leaveRequest . signed . …" at bounding box center [307, 233] width 539 height 369
click at [212, 183] on div "model . editMode = false ; if ( model . activeRecord . leaveRequest . signed . …" at bounding box center [307, 233] width 539 height 369
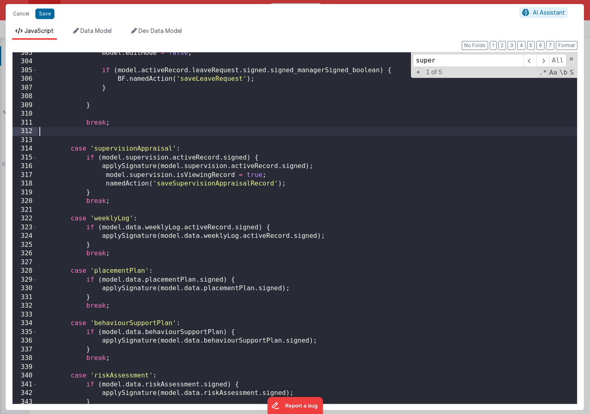
click at [415, 130] on div "model . editMode = false ; if ( model . activeRecord . leaveRequest . signed . …" at bounding box center [307, 233] width 539 height 369
click at [47, 16] on button "Save" at bounding box center [44, 14] width 19 height 11
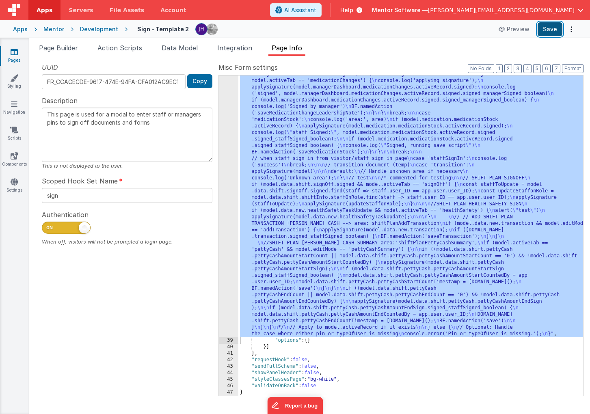
click at [546, 32] on button "Save" at bounding box center [549, 29] width 25 height 14
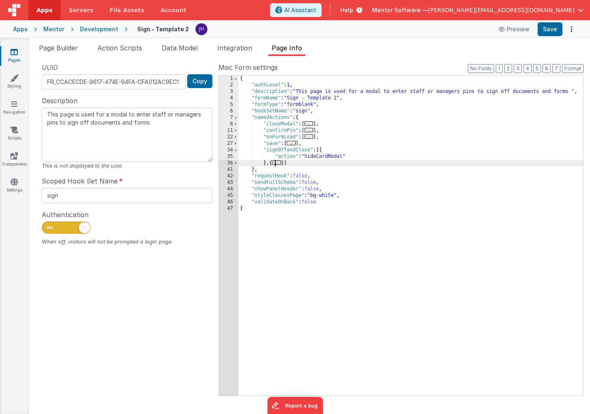
click at [281, 165] on span "..." at bounding box center [276, 162] width 9 height 4
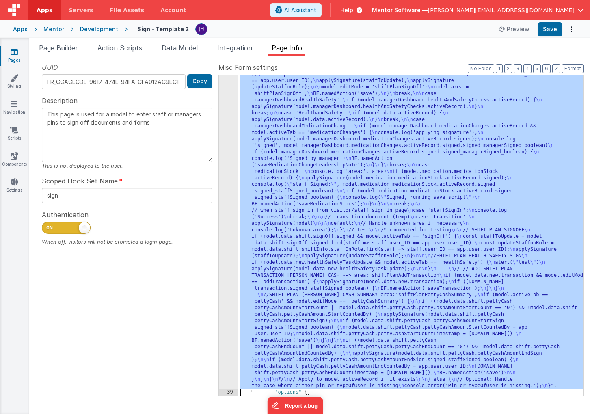
scroll to position [1134, 0]
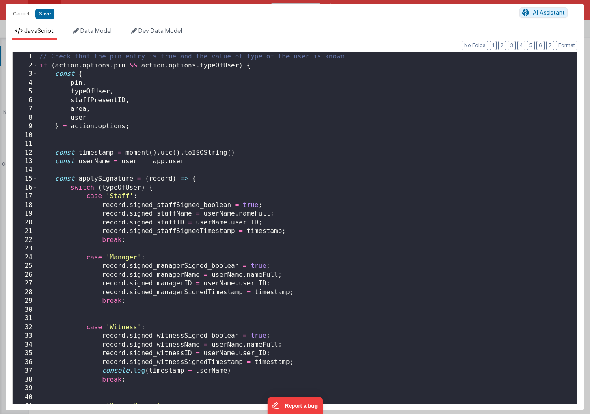
click at [224, 195] on div "// Check that the pin entry is true and the value of type of the user is known …" at bounding box center [307, 236] width 539 height 369
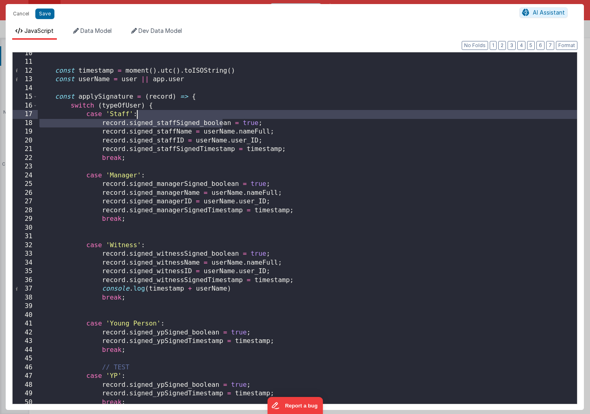
scroll to position [96, 0]
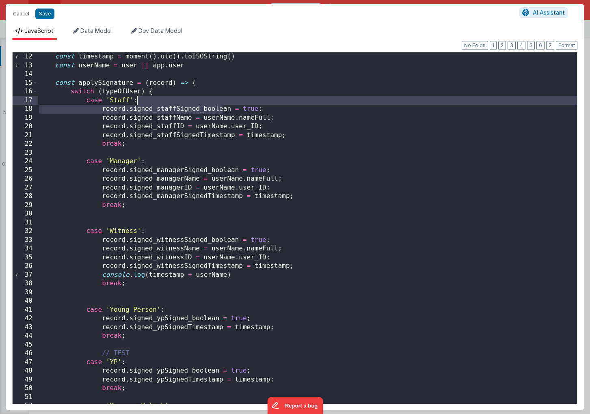
click at [370, 212] on div "const timestamp = moment ( ) . utc ( ) . toISOString ( ) const userName = user …" at bounding box center [307, 236] width 539 height 369
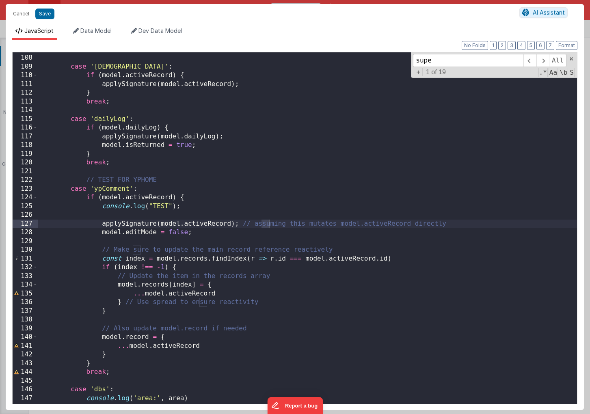
scroll to position [2564, 0]
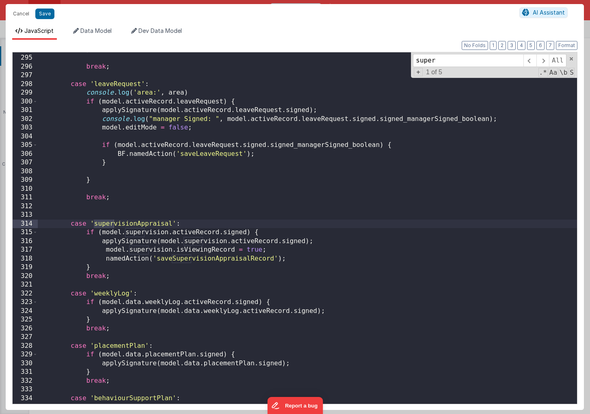
type input "super"
click at [306, 247] on div "} break ; case 'leaveRequest' : console . log ( 'area:' , area ) if ( model . a…" at bounding box center [307, 229] width 539 height 369
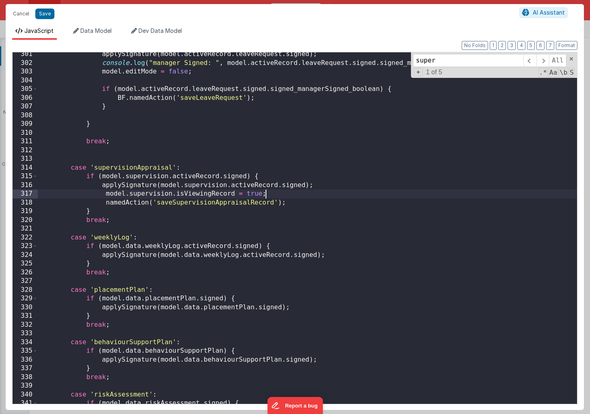
scroll to position [2625, 0]
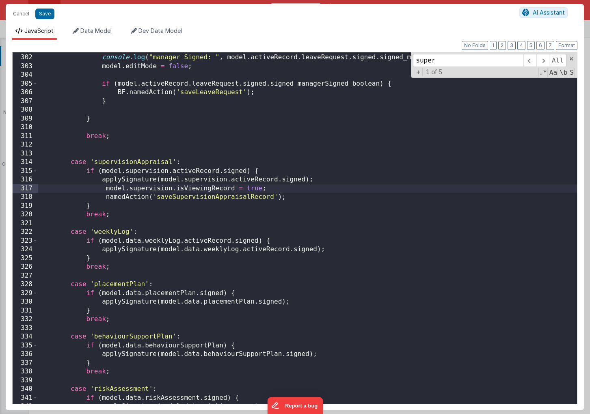
click at [121, 162] on div "applySignature ( model . activeRecord . leaveRequest . signed ) ; console . log…" at bounding box center [307, 229] width 539 height 369
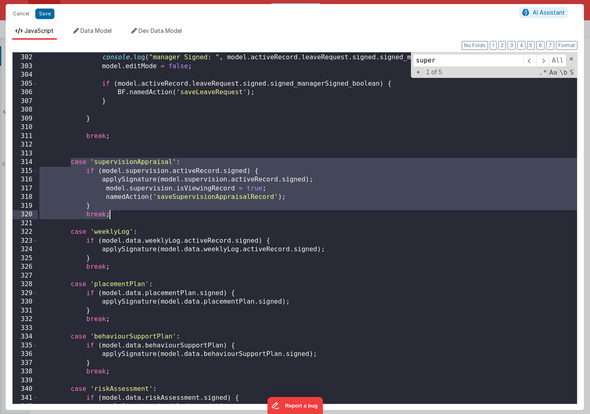
drag, startPoint x: 71, startPoint y: 161, endPoint x: 130, endPoint y: 216, distance: 80.7
click at [130, 216] on div "applySignature ( model . activeRecord . leaveRequest . signed ) ; console . log…" at bounding box center [307, 229] width 539 height 369
click at [322, 181] on div "applySignature ( model . activeRecord . leaveRequest . signed ) ; console . log…" at bounding box center [307, 229] width 539 height 369
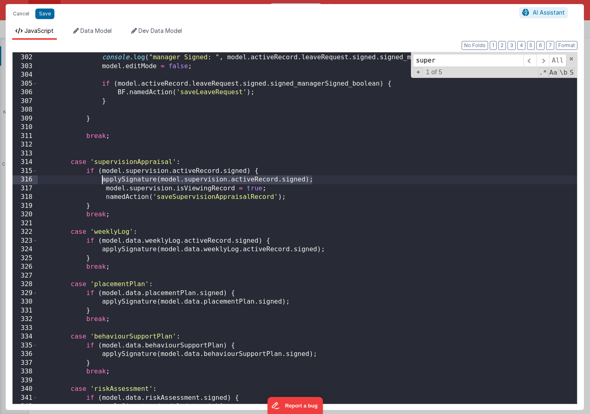
drag, startPoint x: 326, startPoint y: 178, endPoint x: 105, endPoint y: 181, distance: 221.6
click at [103, 181] on div "applySignature ( model . activeRecord . leaveRequest . signed ) ; console . log…" at bounding box center [307, 229] width 539 height 369
click at [316, 179] on div "applySignature ( model . activeRecord . leaveRequest . signed ) ; console . log…" at bounding box center [307, 229] width 539 height 369
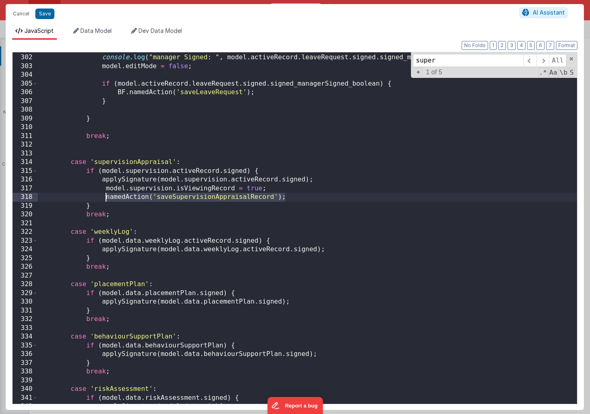
drag, startPoint x: 290, startPoint y: 197, endPoint x: 105, endPoint y: 195, distance: 185.1
click at [105, 195] on div "applySignature ( model . activeRecord . leaveRequest . signed ) ; console . log…" at bounding box center [307, 229] width 539 height 369
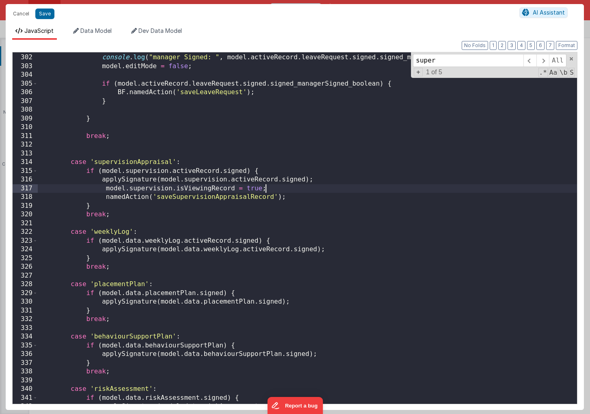
click at [272, 189] on div "applySignature ( model . activeRecord . leaveRequest . signed ) ; console . log…" at bounding box center [307, 229] width 539 height 369
drag, startPoint x: 174, startPoint y: 189, endPoint x: 265, endPoint y: 190, distance: 90.9
click at [265, 190] on div "applySignature ( model . activeRecord . leaveRequest . signed ) ; console . log…" at bounding box center [307, 229] width 539 height 369
click at [274, 189] on div "applySignature ( model . activeRecord . leaveRequest . signed ) ; console . log…" at bounding box center [307, 229] width 539 height 369
click at [274, 190] on div "applySignature ( model . activeRecord . leaveRequest . signed ) ; console . log…" at bounding box center [307, 229] width 539 height 369
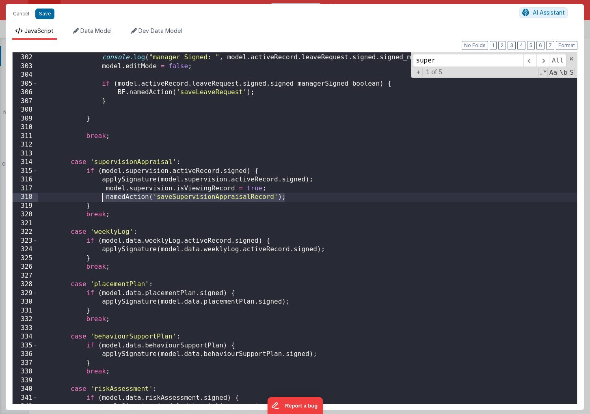
drag, startPoint x: 292, startPoint y: 200, endPoint x: 103, endPoint y: 198, distance: 188.3
click at [103, 198] on div "applySignature ( model . activeRecord . leaveRequest . signed ) ; console . log…" at bounding box center [307, 229] width 539 height 369
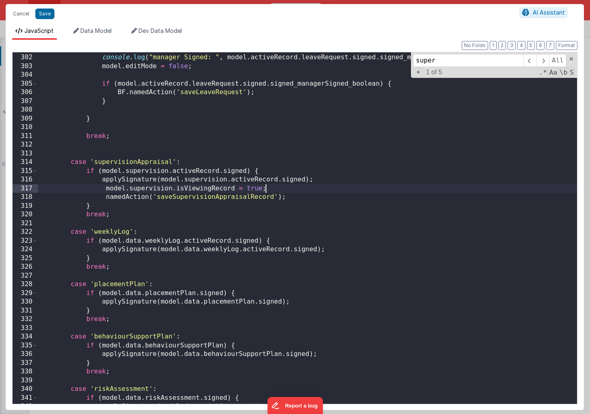
click at [269, 190] on div "applySignature ( model . activeRecord . leaveRequest . signed ) ; console . log…" at bounding box center [307, 229] width 539 height 369
click at [269, 192] on div "applySignature ( model . activeRecord . leaveRequest . signed ) ; console . log…" at bounding box center [307, 229] width 539 height 369
drag, startPoint x: 268, startPoint y: 188, endPoint x: 104, endPoint y: 186, distance: 164.0
click at [104, 186] on div "applySignature ( model . activeRecord . leaveRequest . signed ) ; console . log…" at bounding box center [307, 229] width 539 height 369
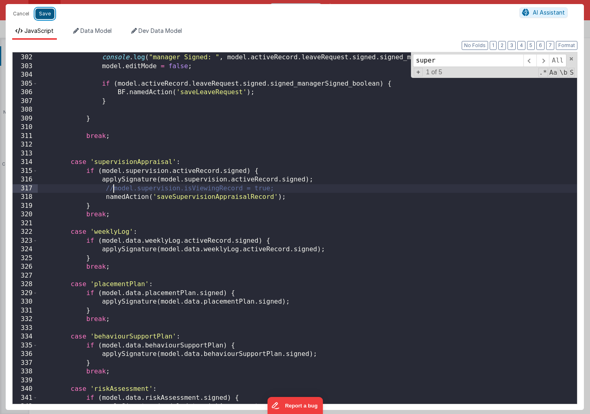
click at [44, 15] on button "Save" at bounding box center [44, 14] width 19 height 11
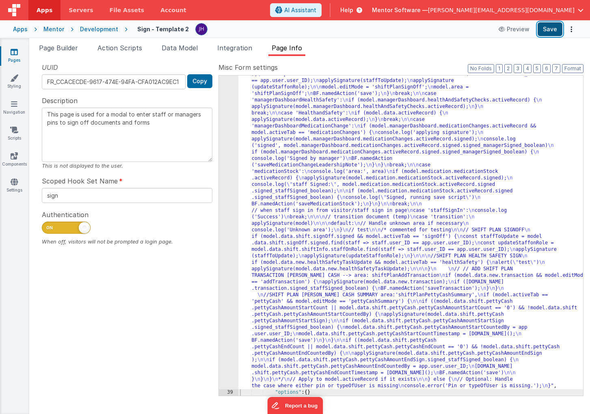
click at [547, 31] on button "Save" at bounding box center [549, 29] width 25 height 14
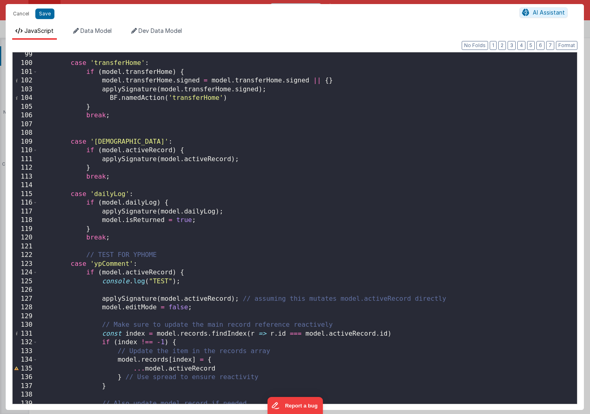
scroll to position [858, 0]
click at [328, 190] on div "case 'transferHome' : if ( model . transferHome ) { model . transferHome . sign…" at bounding box center [307, 233] width 539 height 369
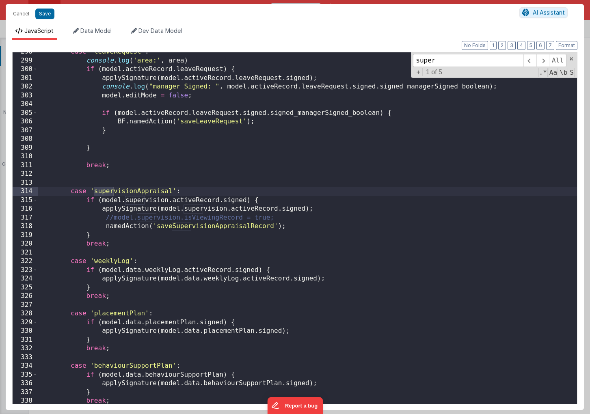
scroll to position [2597, 0]
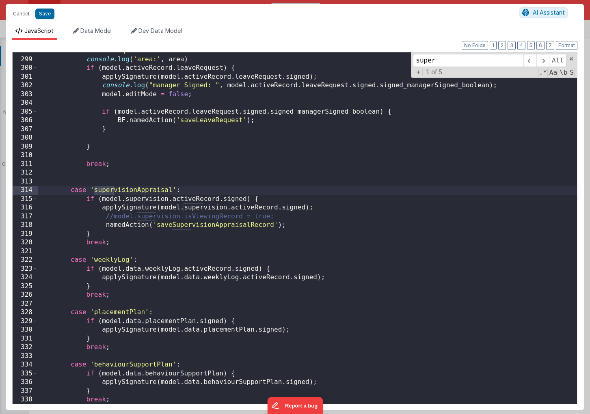
type input "super"
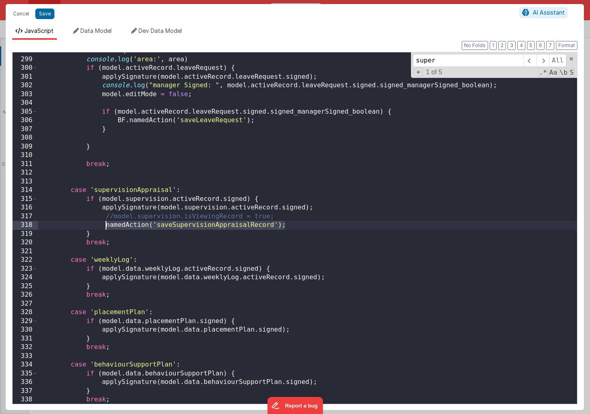
drag, startPoint x: 291, startPoint y: 224, endPoint x: 119, endPoint y: 222, distance: 171.7
click at [107, 225] on div "case 'leaveRequest' : console . log ( 'area:' , area ) if ( model . activeRecor…" at bounding box center [307, 230] width 539 height 369
click at [294, 226] on div "case 'leaveRequest' : console . log ( 'area:' , area ) if ( model . activeRecor…" at bounding box center [307, 230] width 539 height 369
click at [106, 224] on div "case 'leaveRequest' : console . log ( 'area:' , area ) if ( model . activeRecor…" at bounding box center [307, 230] width 539 height 369
click at [328, 228] on div "case 'leaveRequest' : console . log ( 'area:' , area ) if ( model . activeRecor…" at bounding box center [307, 230] width 539 height 369
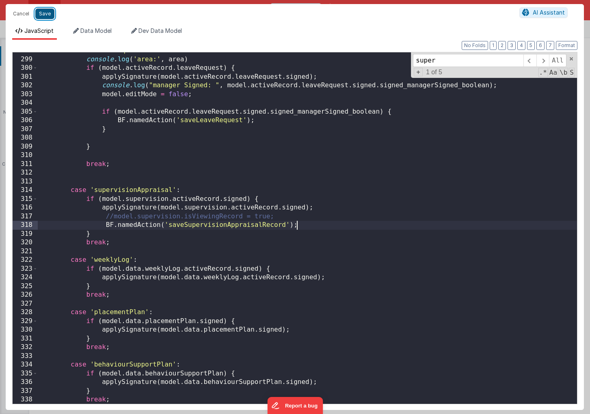
click at [47, 16] on button "Save" at bounding box center [44, 14] width 19 height 11
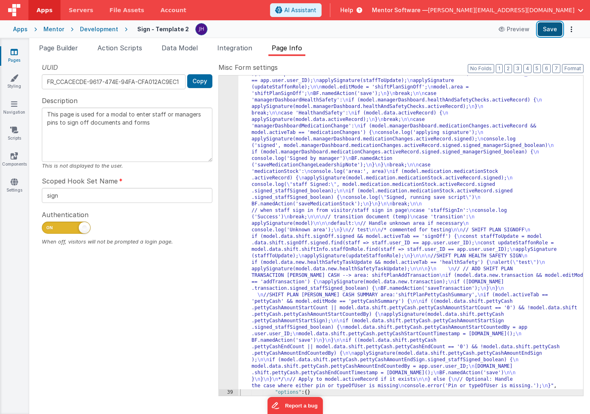
click at [550, 27] on button "Save" at bounding box center [549, 29] width 25 height 14
